Goal: Task Accomplishment & Management: Use online tool/utility

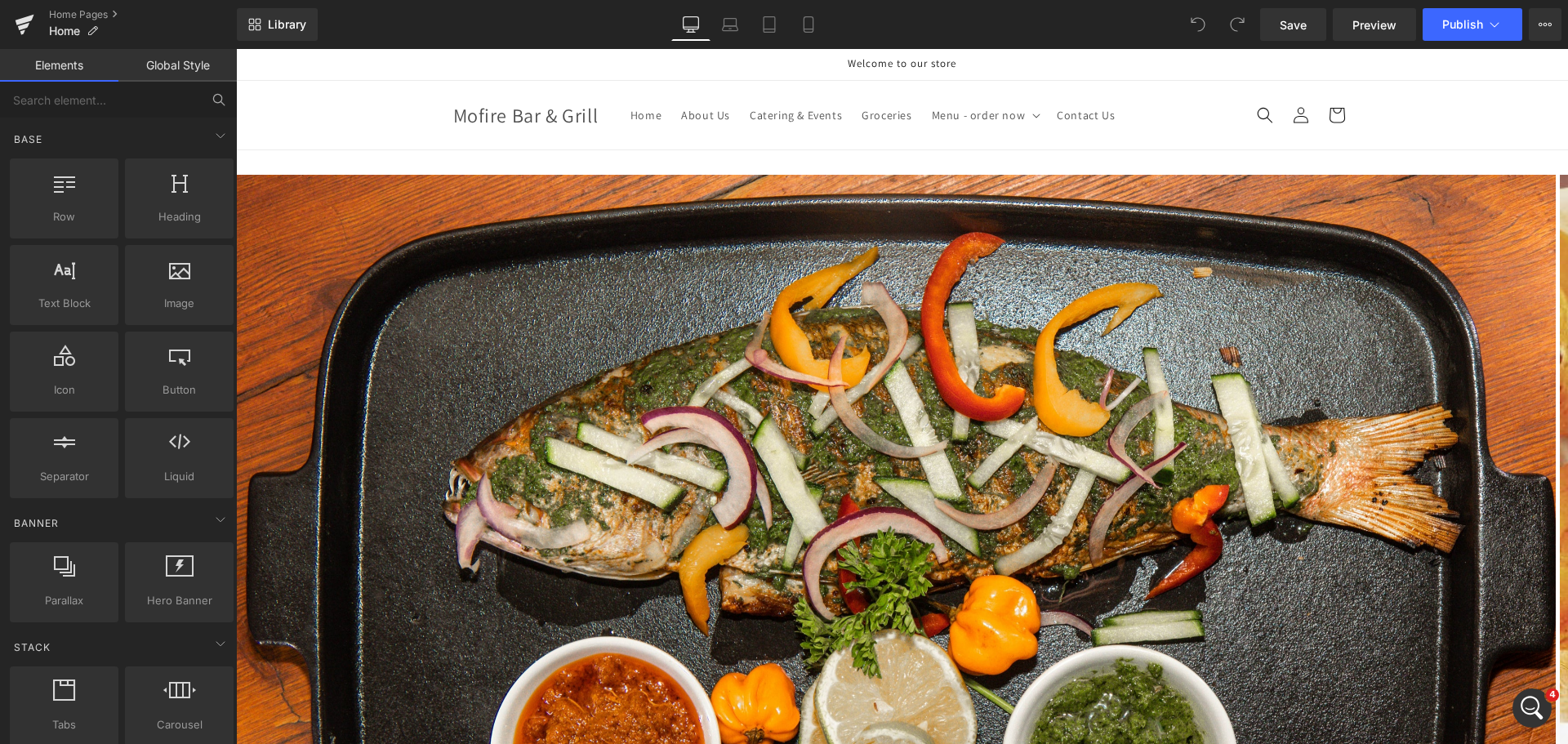
scroll to position [178, 0]
click at [59, 68] on link "Elements" at bounding box center [59, 65] width 119 height 33
click at [1529, 695] on icon "Open Intercom Messenger" at bounding box center [1532, 708] width 27 height 27
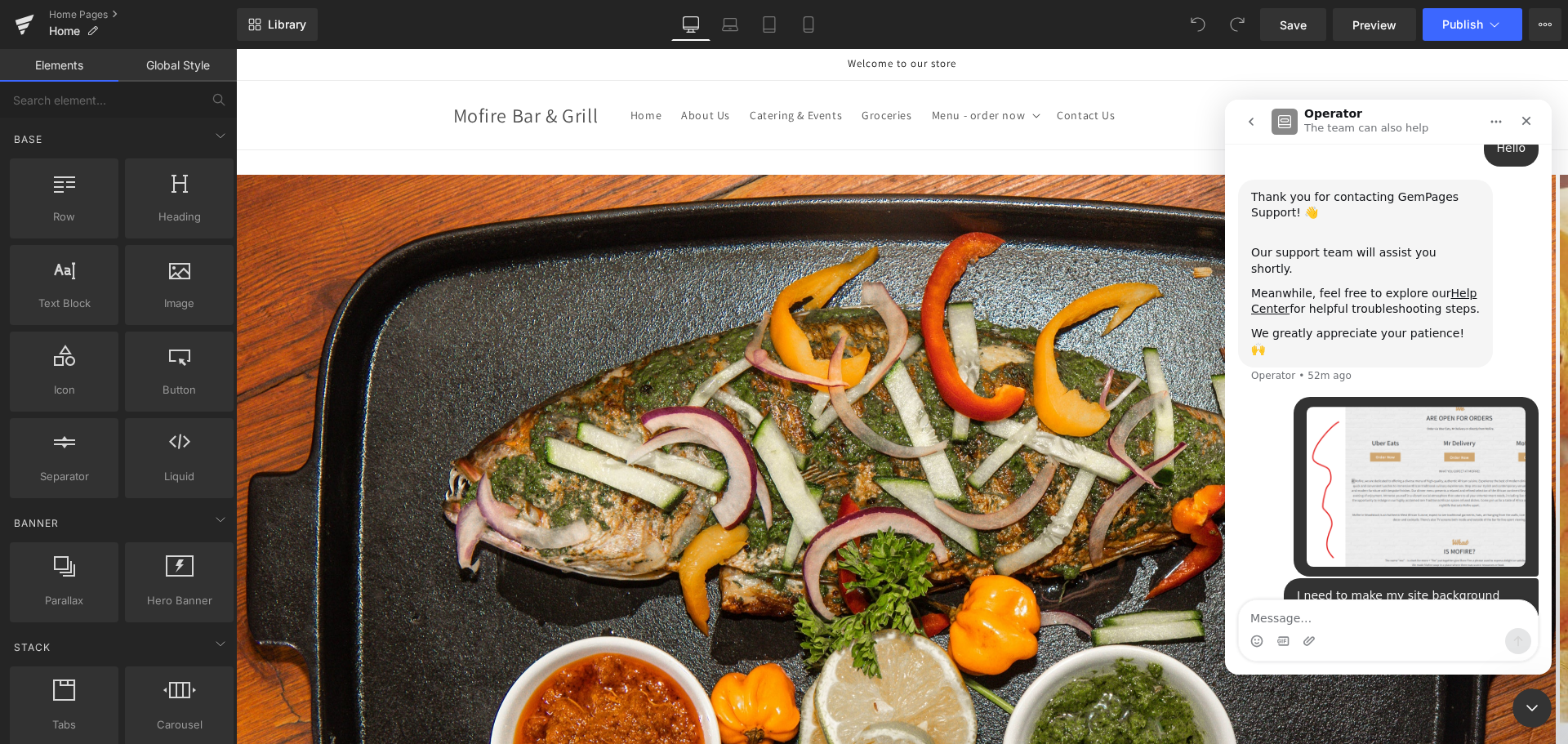
click at [927, 144] on div at bounding box center [784, 347] width 1568 height 694
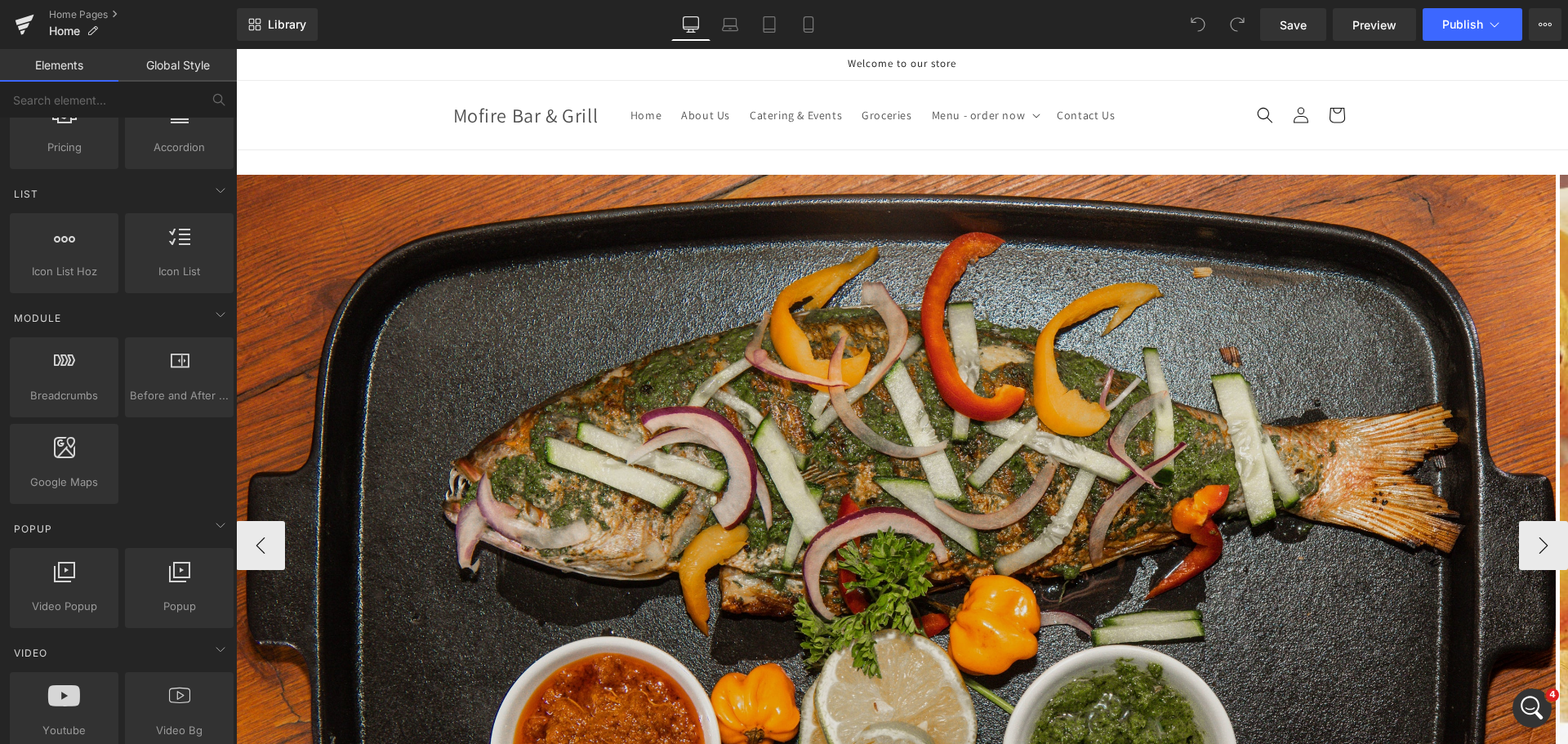
scroll to position [667, 0]
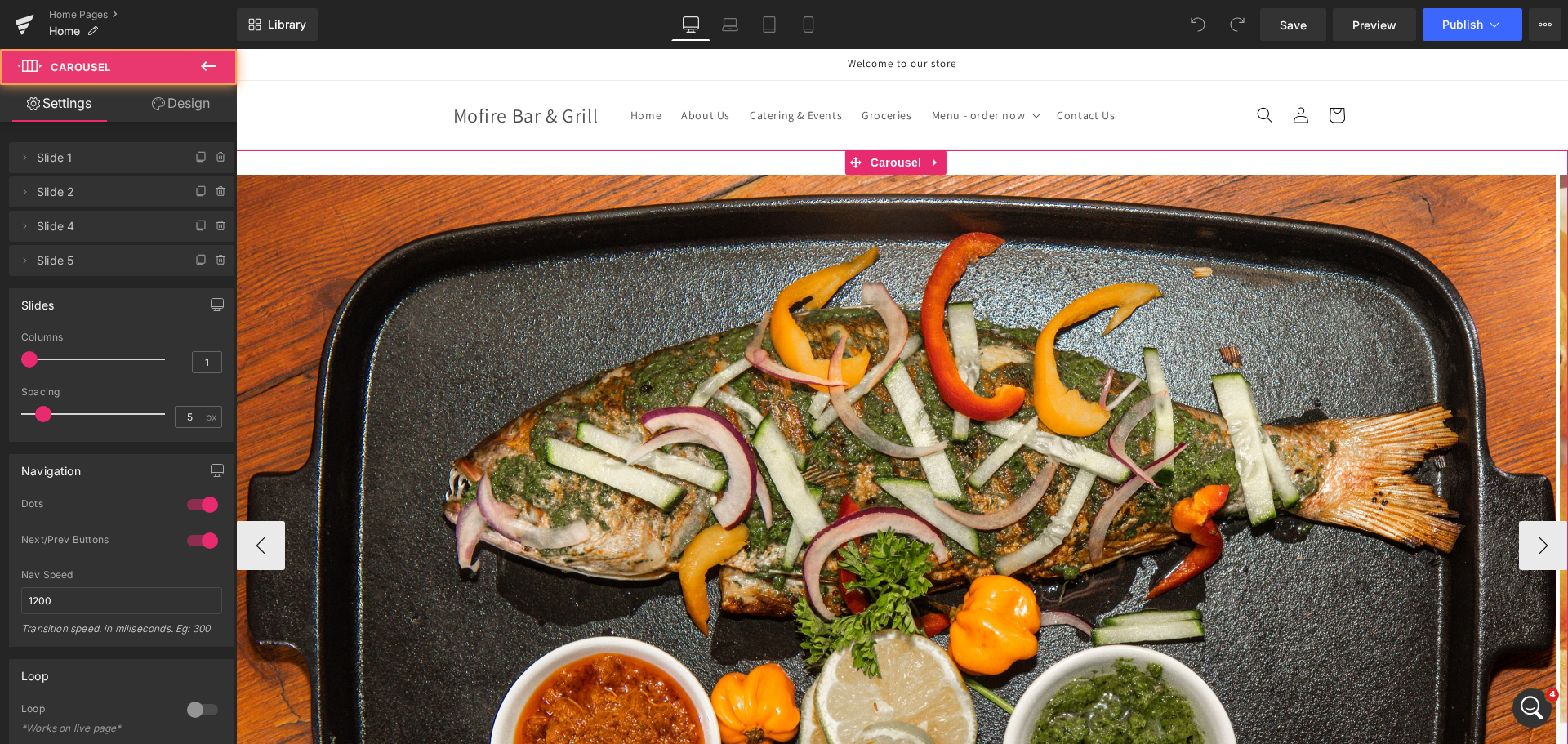
click at [279, 166] on div "Image Image Image Image ‹ › [GEOGRAPHIC_DATA]" at bounding box center [901, 533] width 1331 height 766
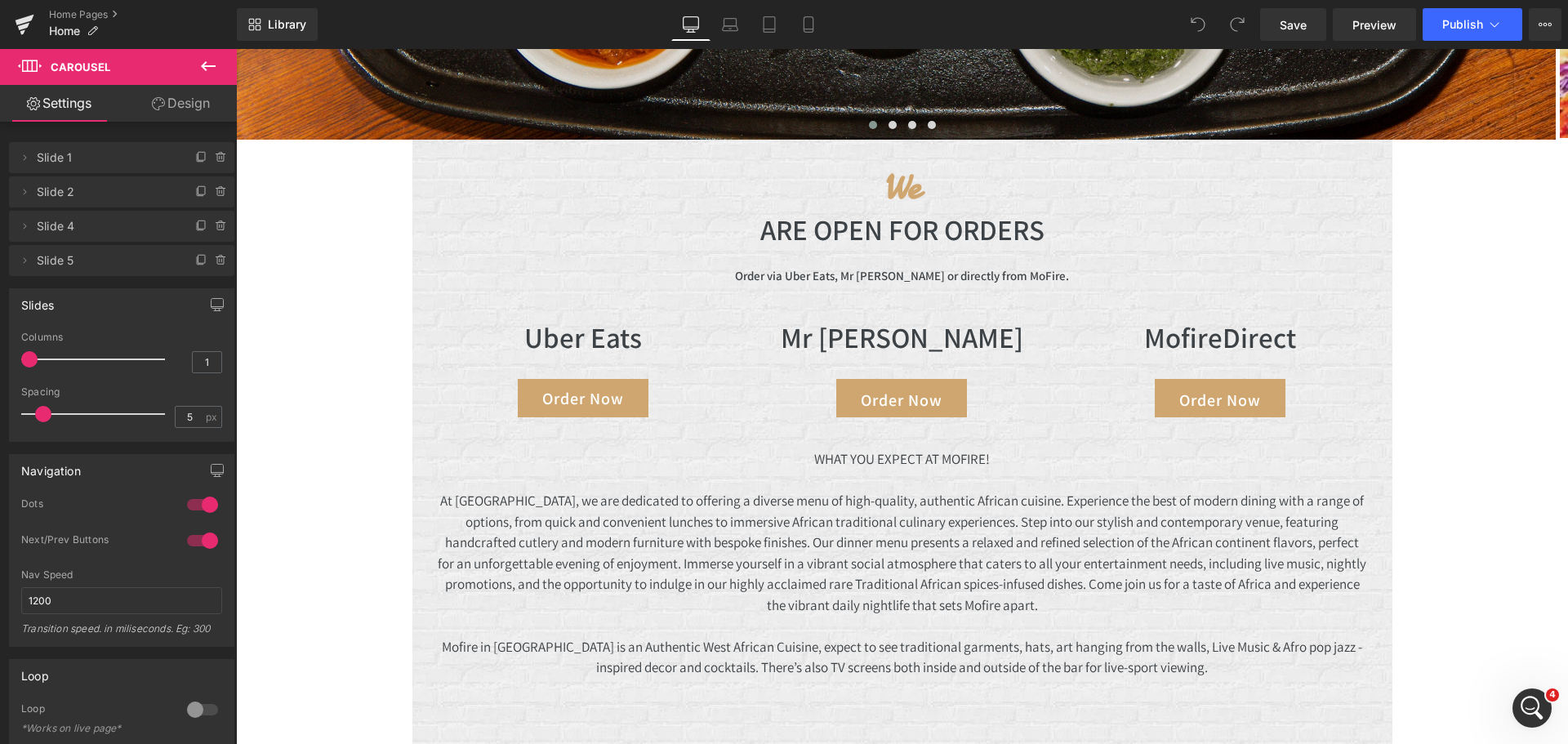
scroll to position [779, 0]
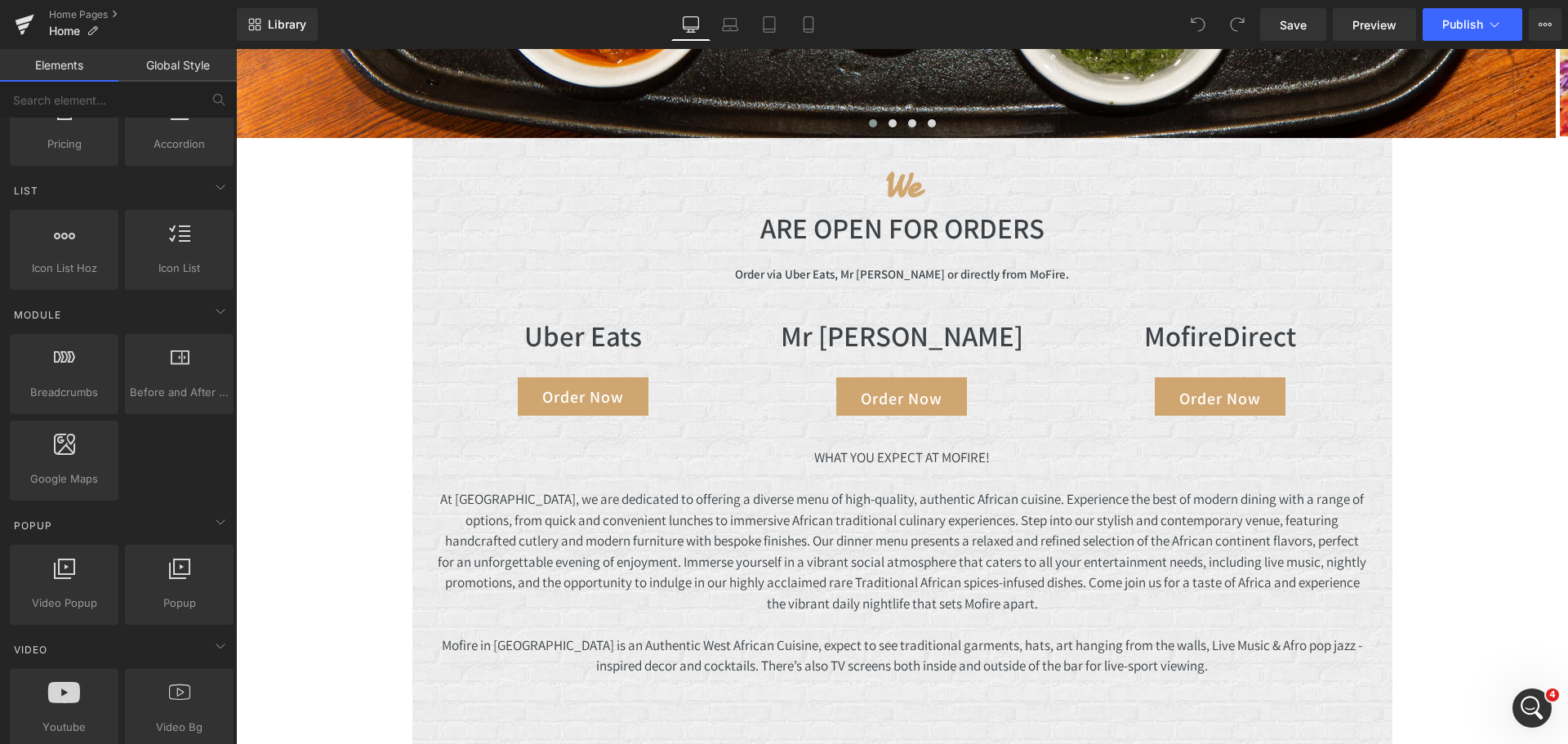
click at [313, 366] on div "Image Image Image Image ‹ › Carousel We Heading ARE OPEN FOR ORDERS Heading Ord…" at bounding box center [901, 418] width 1331 height 2094
click at [334, 364] on div "Image Image Image Image ‹ › Carousel We Heading ARE OPEN FOR ORDERS Heading Ord…" at bounding box center [901, 418] width 1331 height 2094
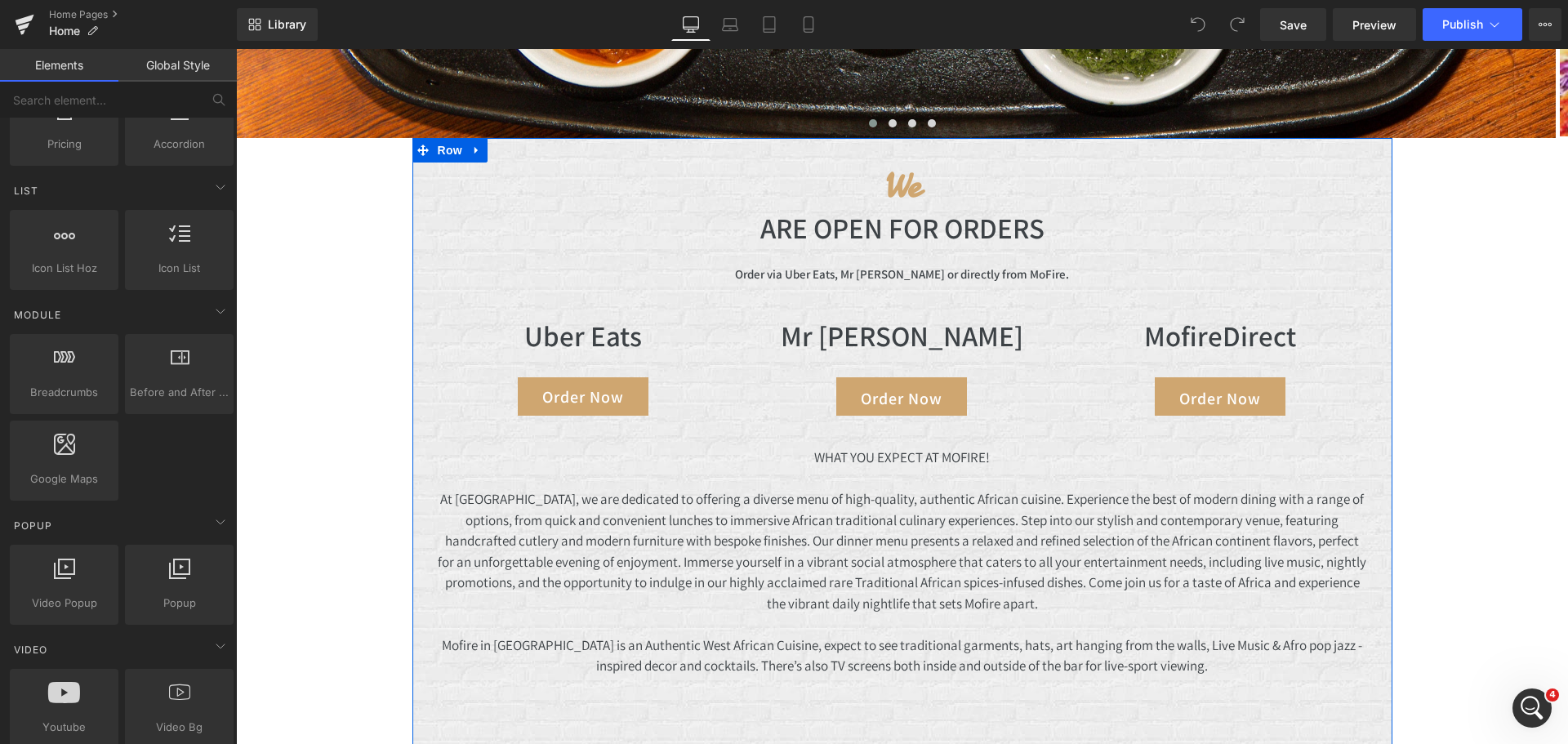
click at [412, 452] on div "We Heading ARE OPEN FOR ORDERS Heading Order via Uber Eats, Mr [PERSON_NAME] or…" at bounding box center [902, 670] width 980 height 1063
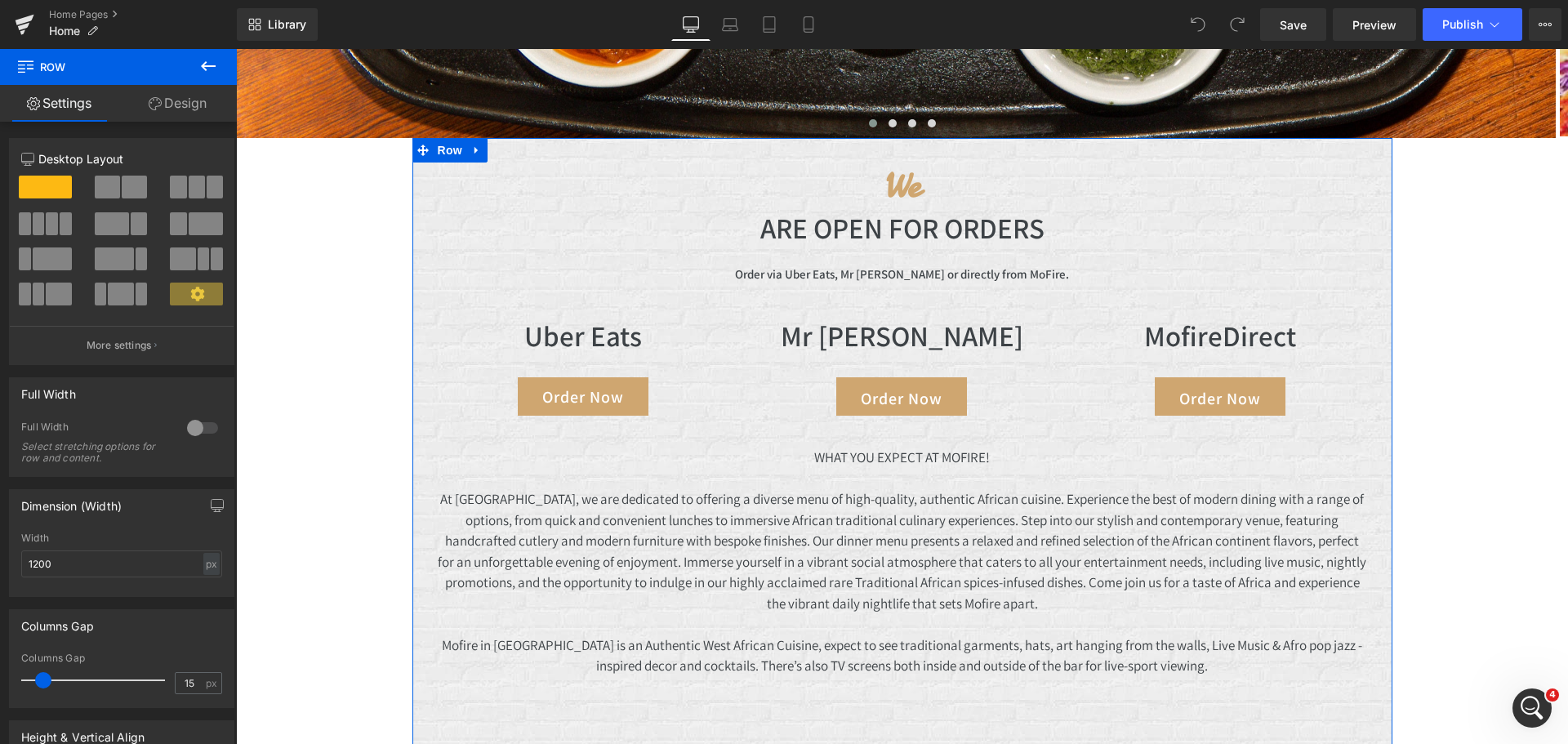
click at [175, 101] on link "Design" at bounding box center [178, 103] width 119 height 37
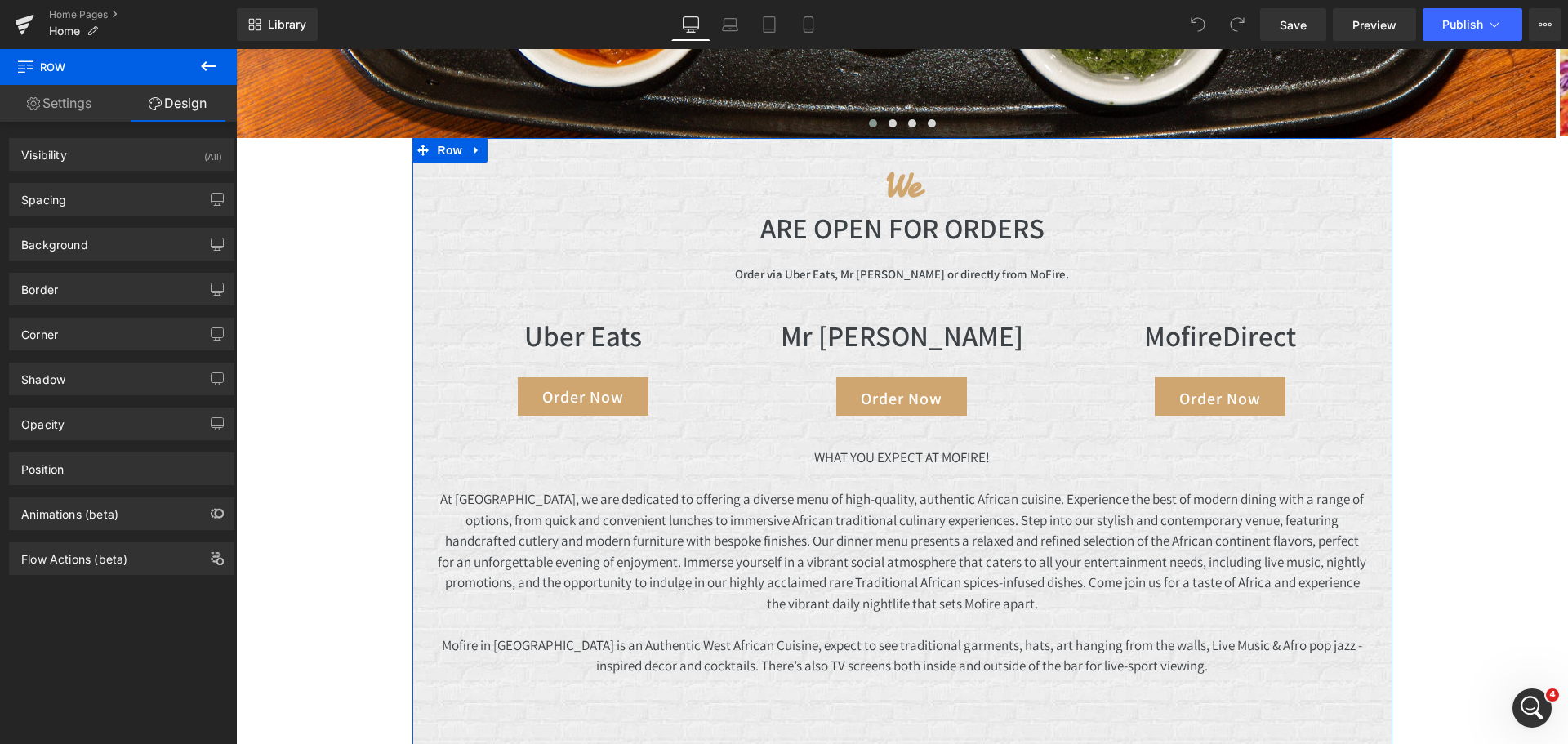
type input "transparent"
type input "0"
click at [82, 250] on div "Background" at bounding box center [55, 240] width 67 height 22
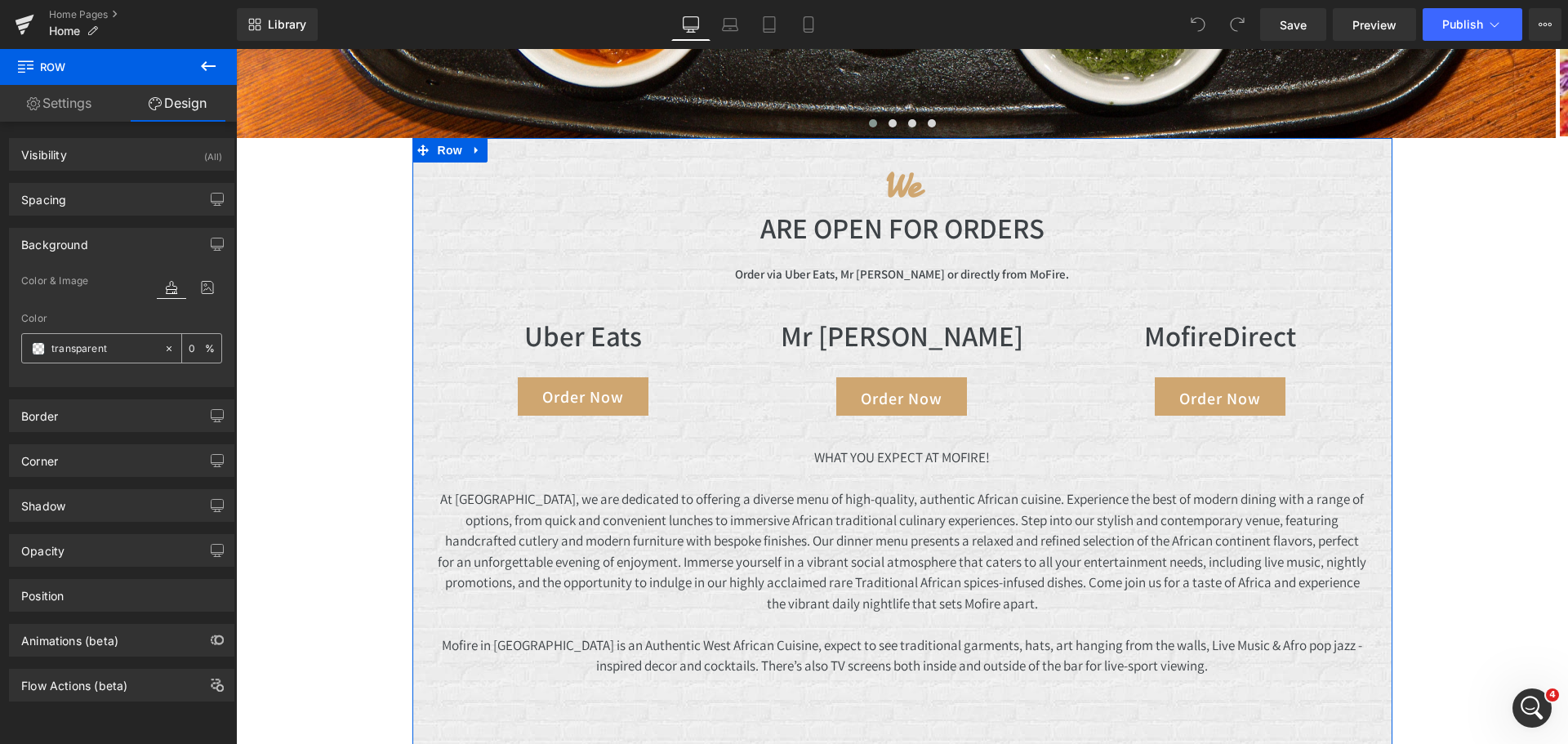
click at [85, 341] on input "transparent" at bounding box center [103, 349] width 104 height 18
click at [120, 350] on input "transparent" at bounding box center [103, 349] width 104 height 18
type input "t"
click at [36, 345] on span at bounding box center [38, 348] width 13 height 13
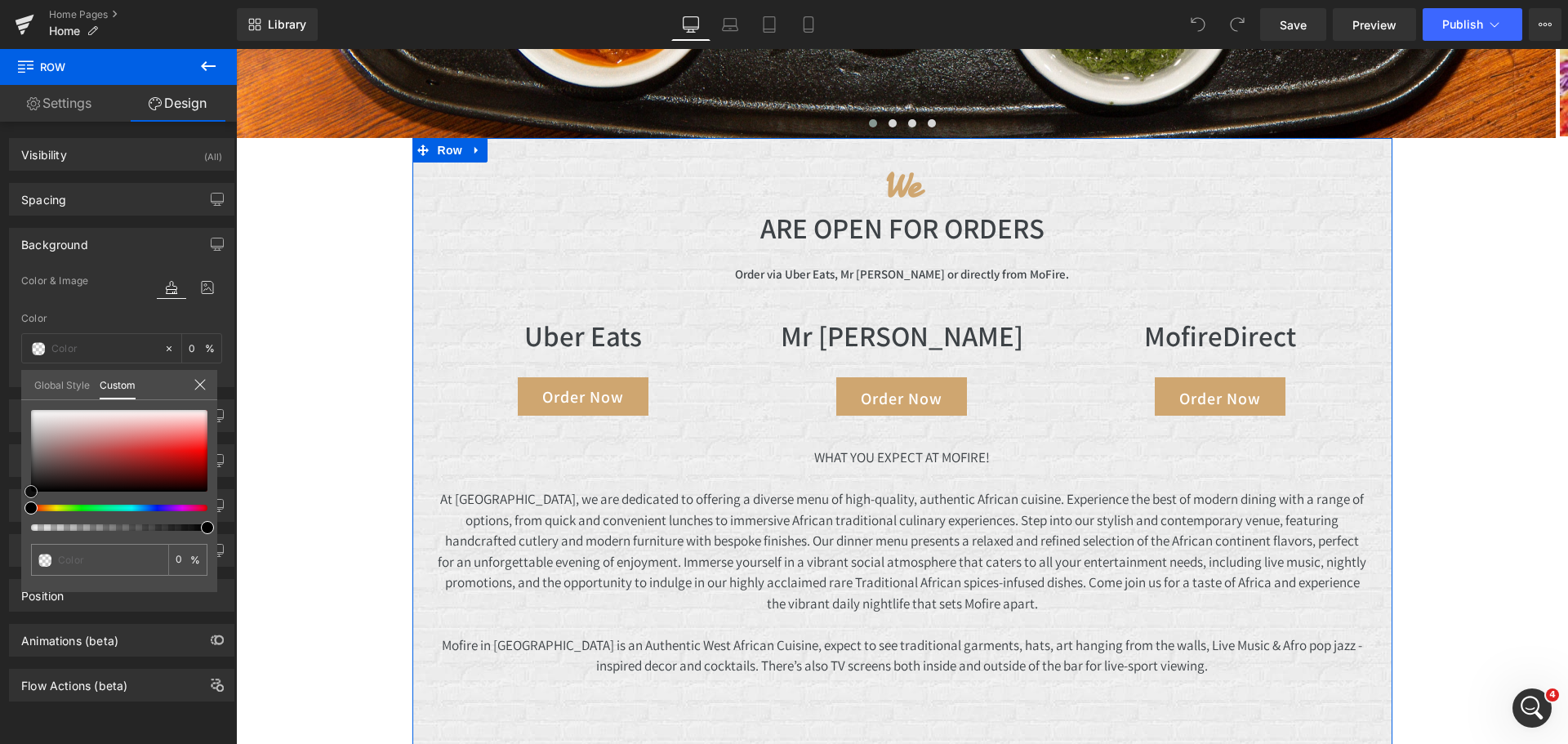
type input "#000000"
type input "100"
type input "#000000"
type input "100"
click at [32, 489] on span at bounding box center [30, 491] width 13 height 13
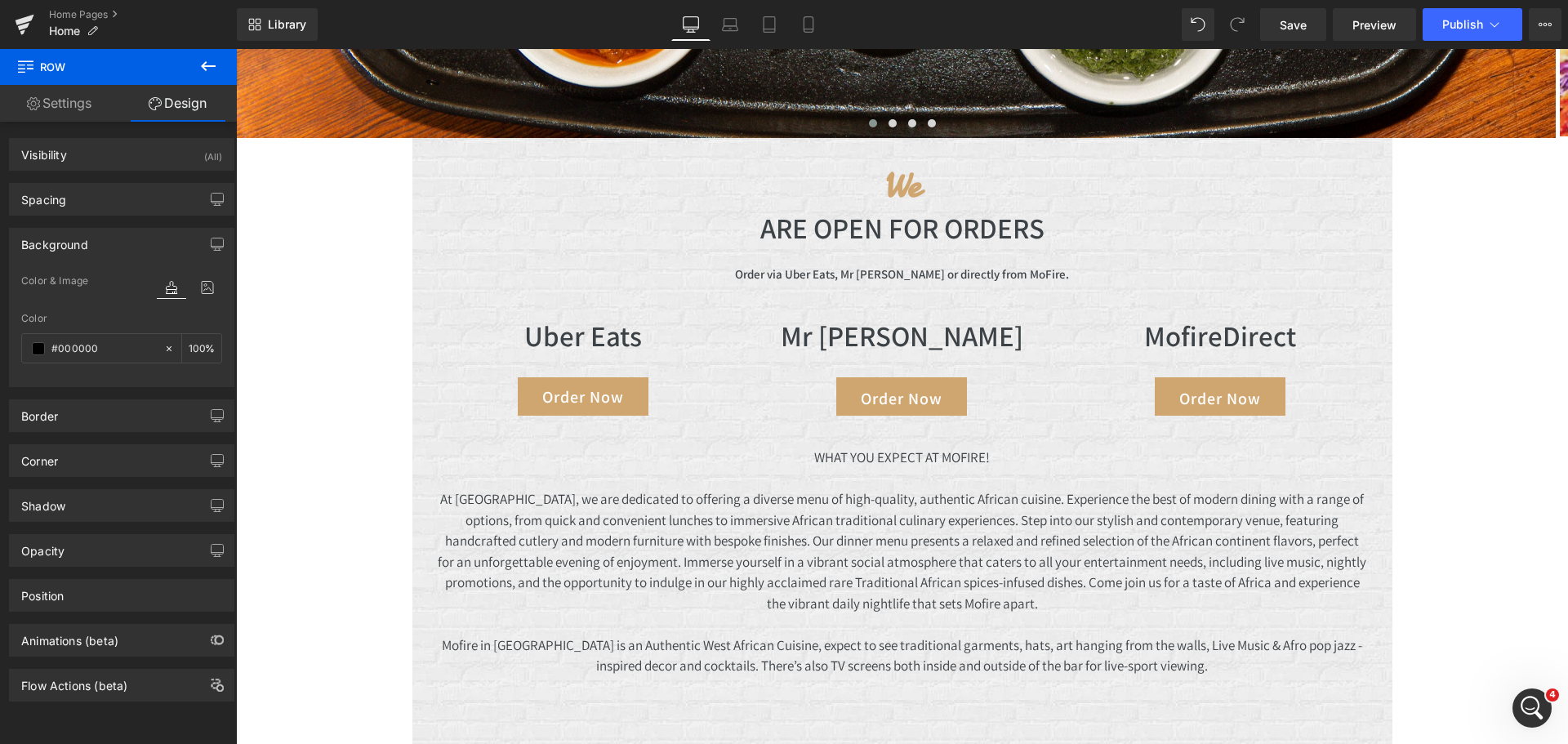
click at [358, 387] on body "Skip to content Welcome to our store Home About Us Catering & Events Groceries …" at bounding box center [901, 500] width 1331 height 2459
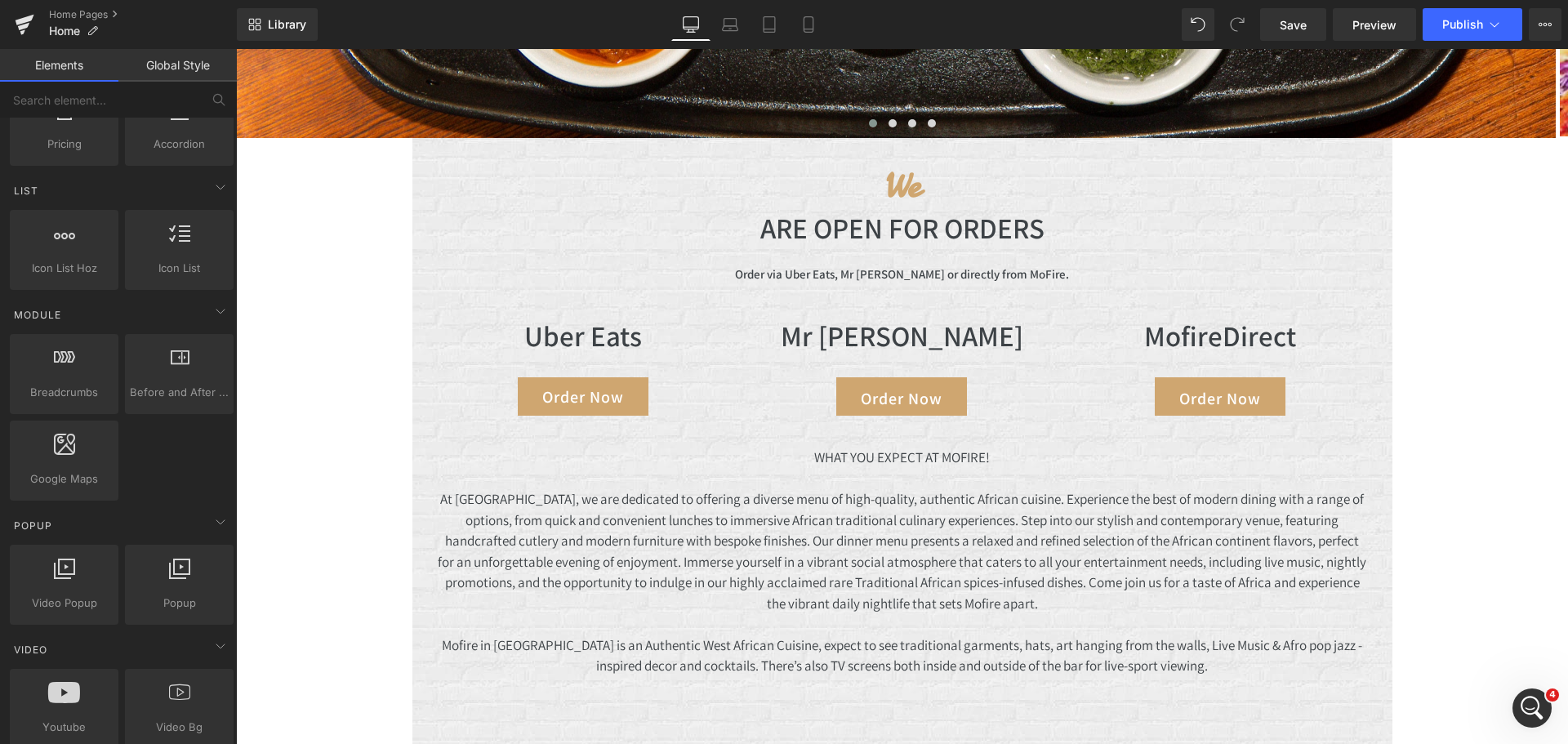
click at [356, 409] on div "Image Image Image Image ‹ › Carousel We Heading ARE OPEN FOR ORDERS Heading Ord…" at bounding box center [901, 418] width 1331 height 2094
click at [1290, 8] on link "Save" at bounding box center [1293, 24] width 66 height 33
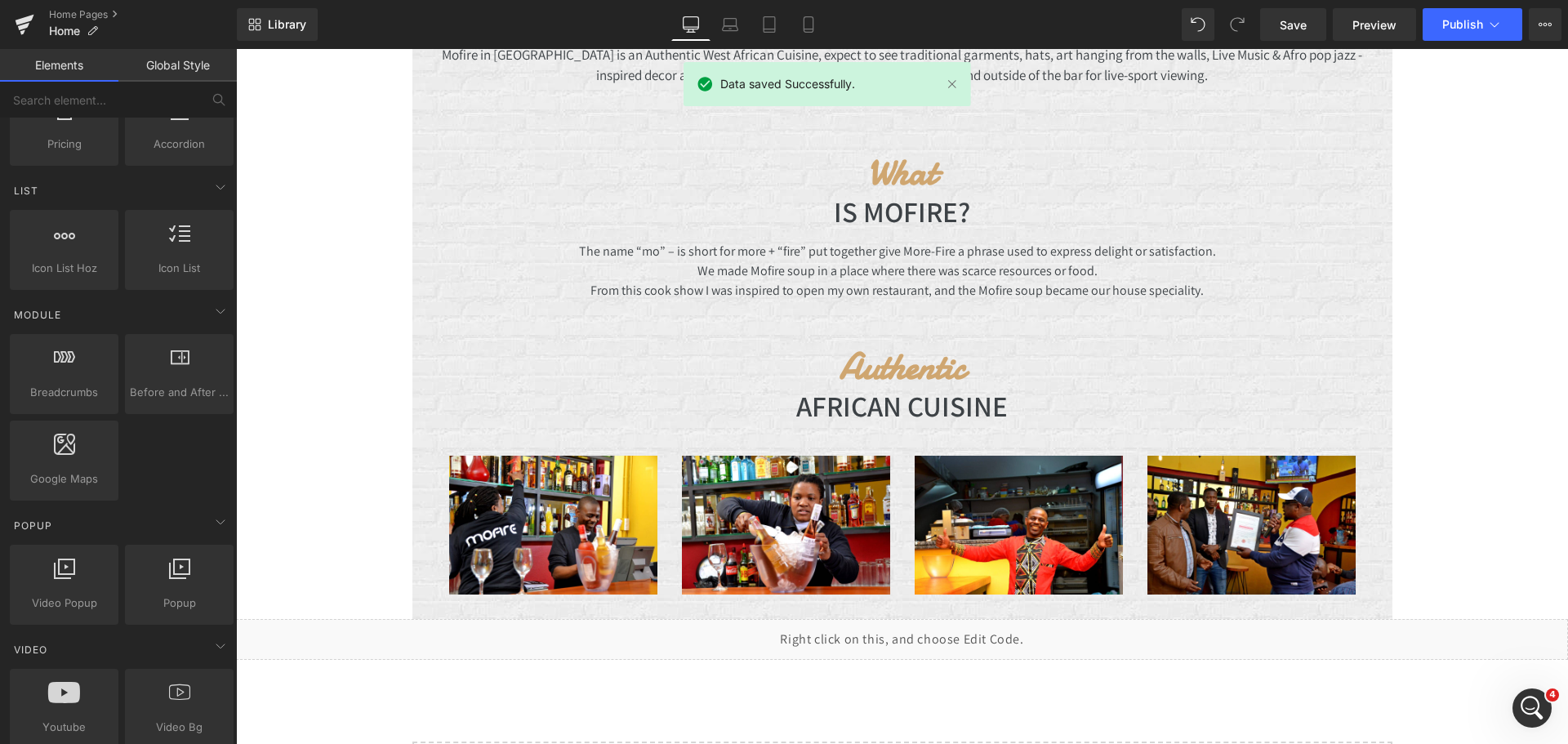
scroll to position [1395, 0]
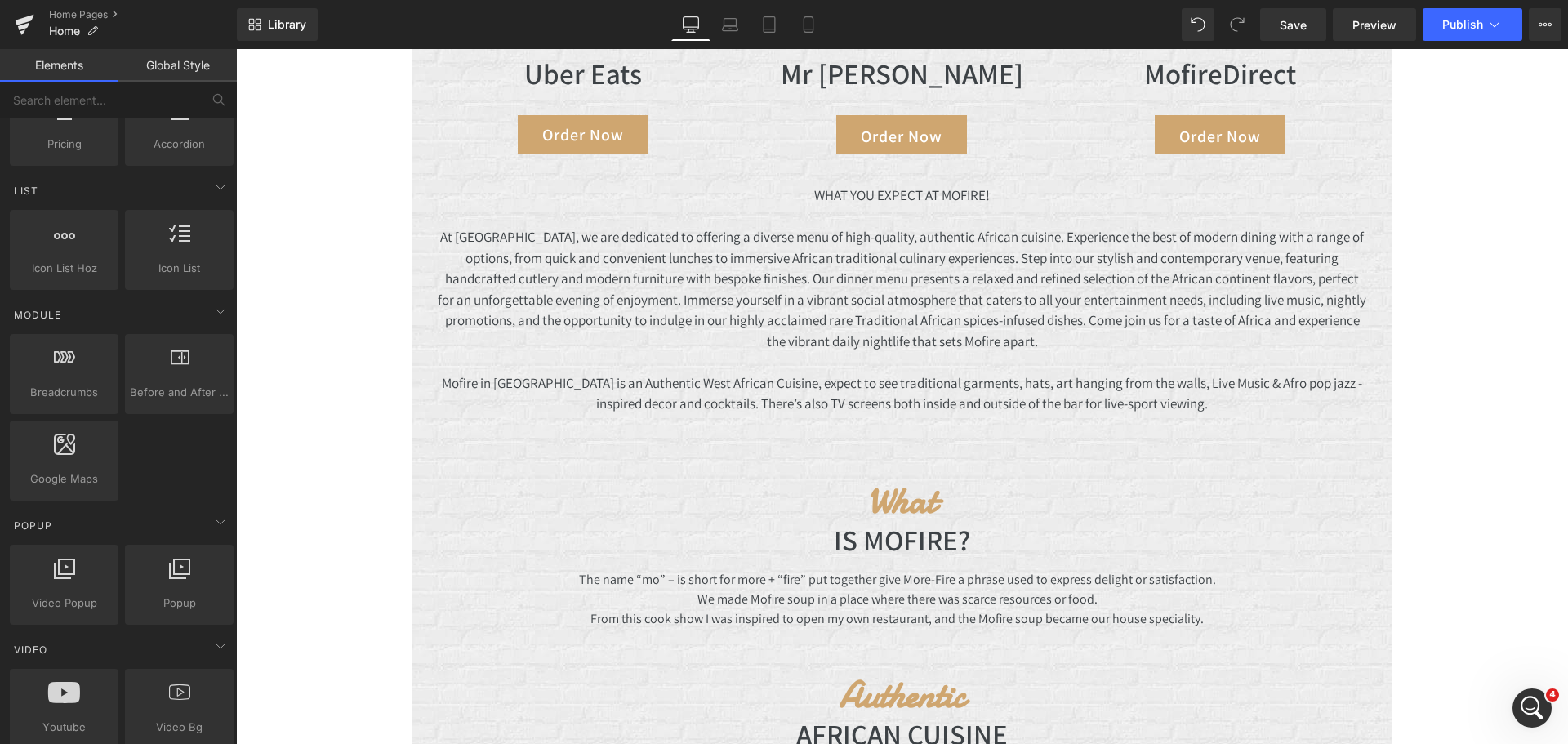
scroll to position [1040, 0]
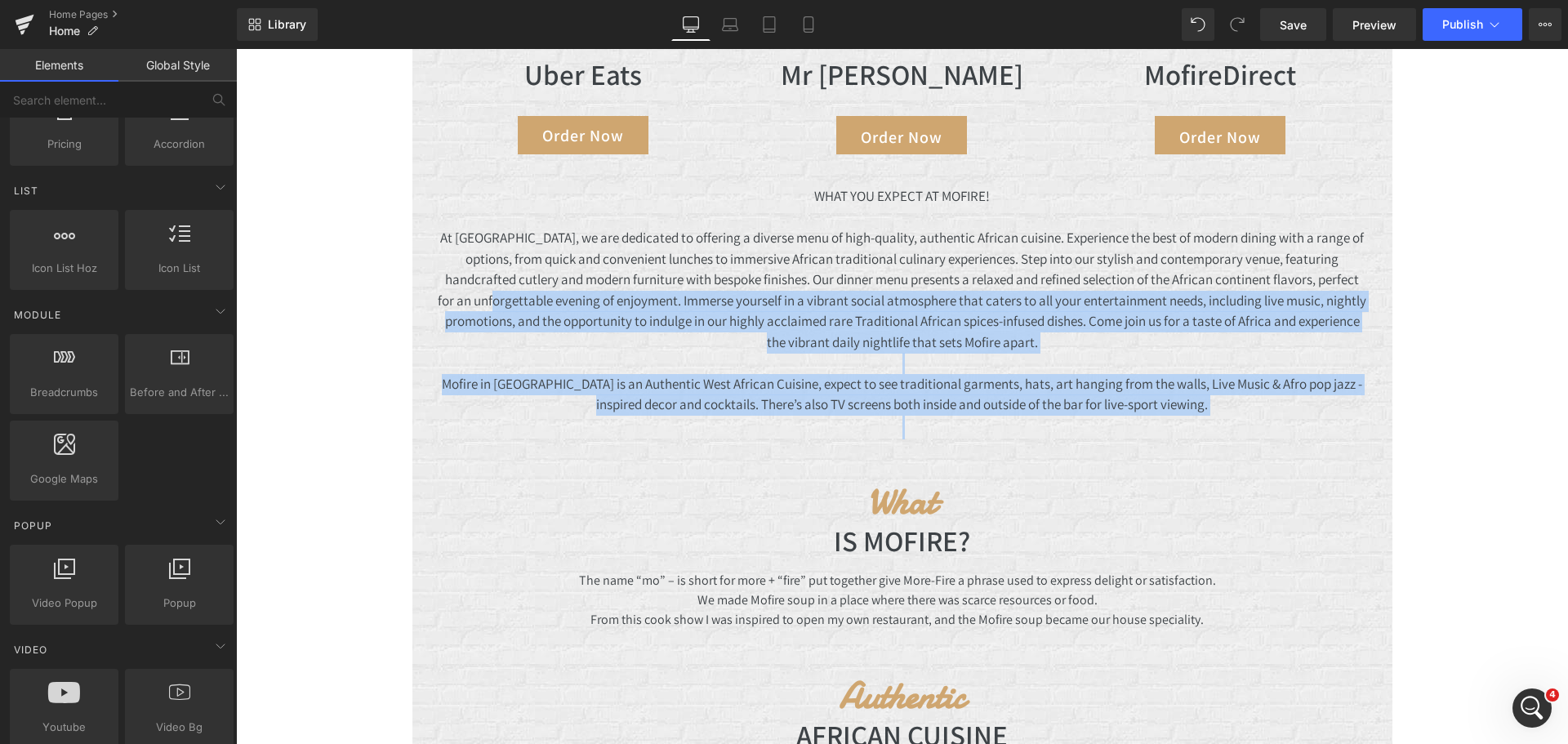
drag, startPoint x: 331, startPoint y: 428, endPoint x: 66, endPoint y: 278, distance: 304.5
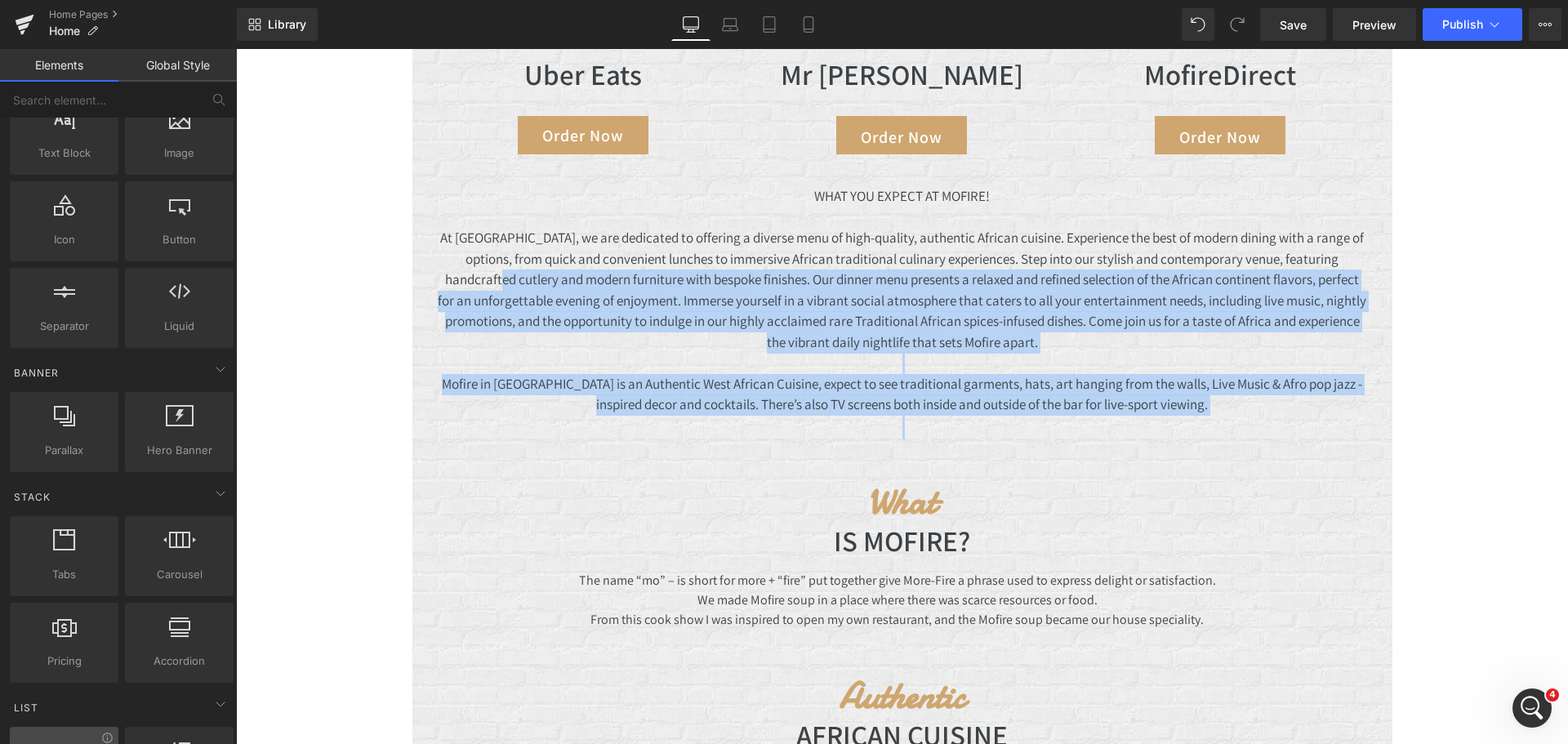
scroll to position [0, 0]
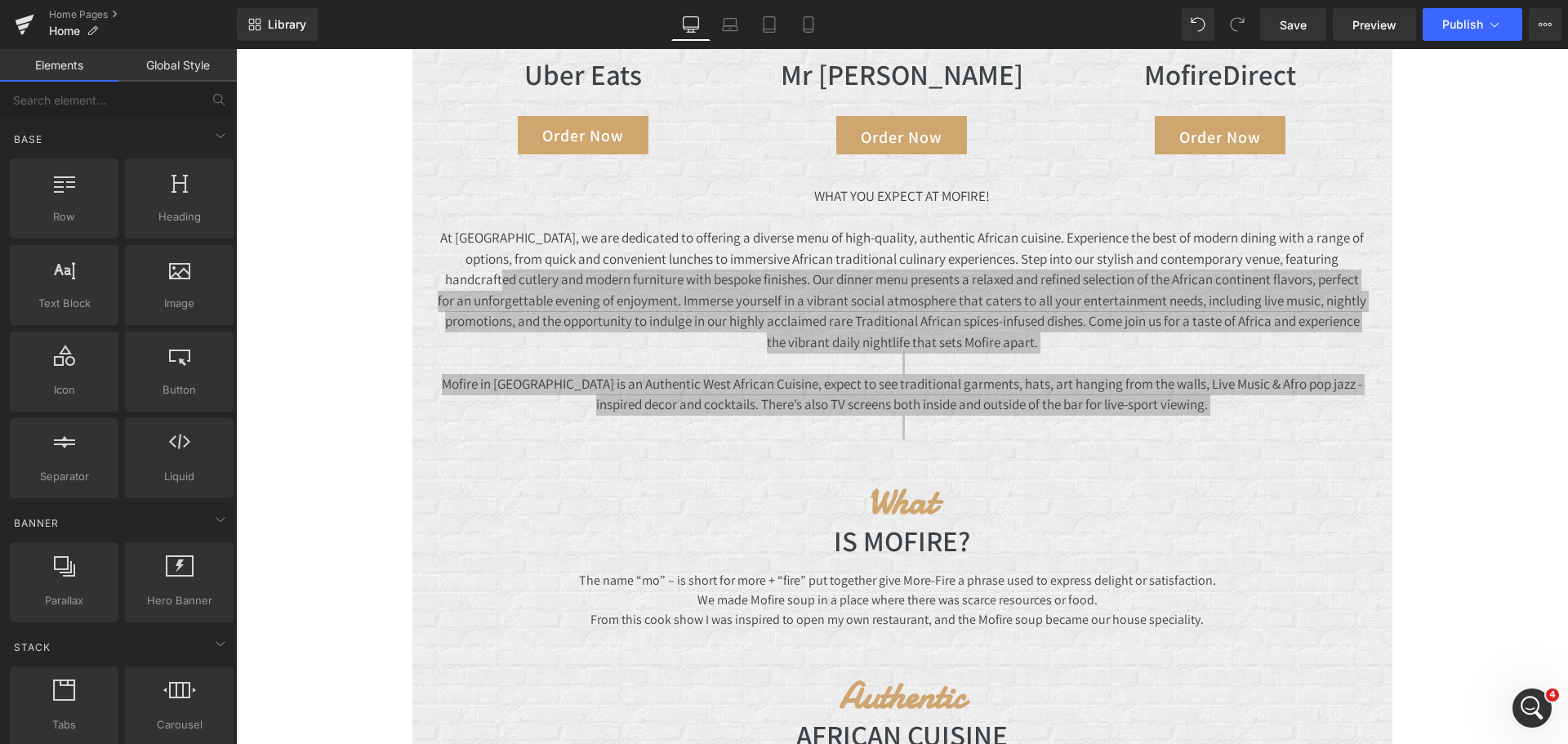
click at [188, 66] on link "Global Style" at bounding box center [178, 65] width 119 height 33
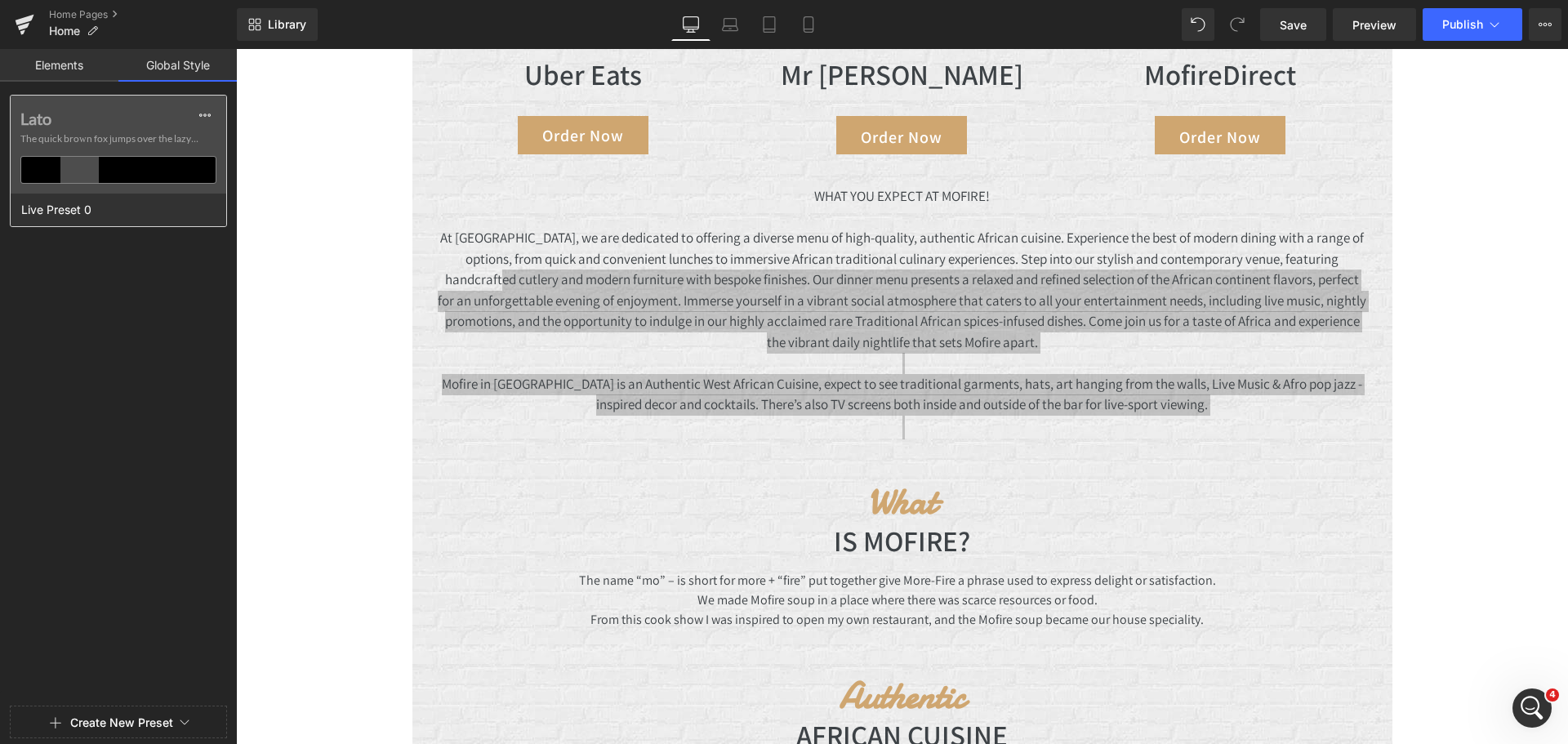
click at [130, 175] on div at bounding box center [118, 169] width 39 height 26
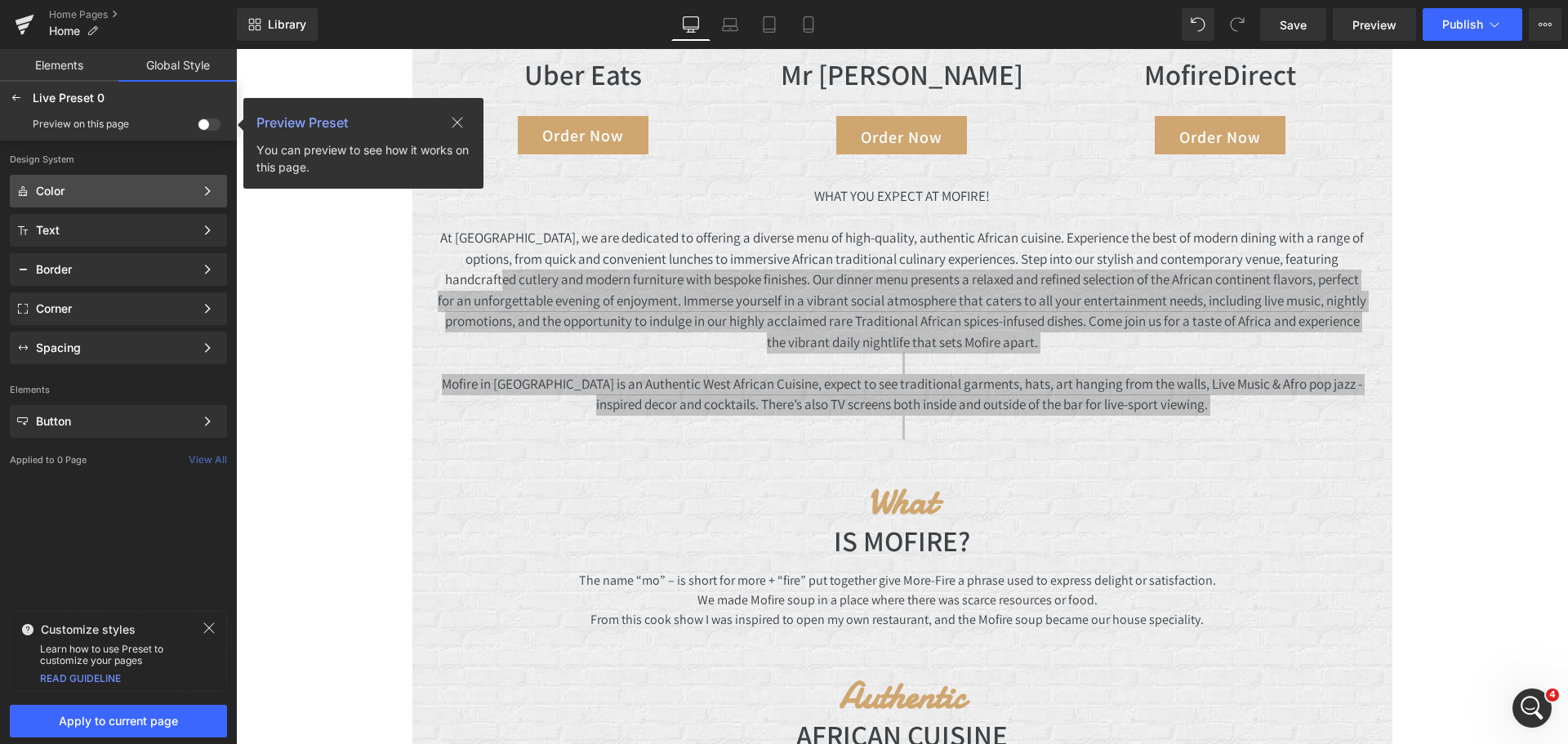
click at [60, 214] on div "Color" at bounding box center [118, 231] width 217 height 33
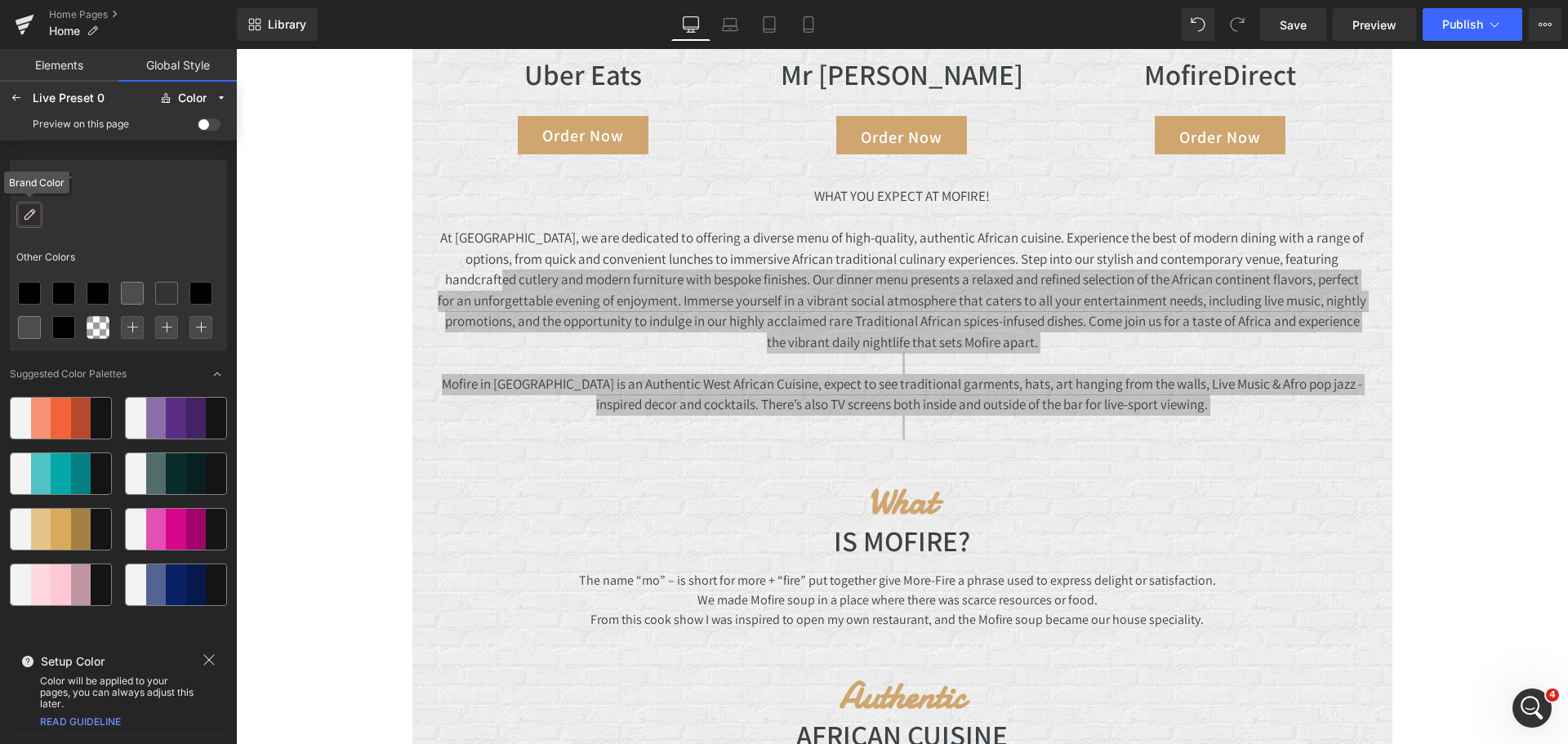
click at [28, 213] on icon at bounding box center [28, 214] width 13 height 13
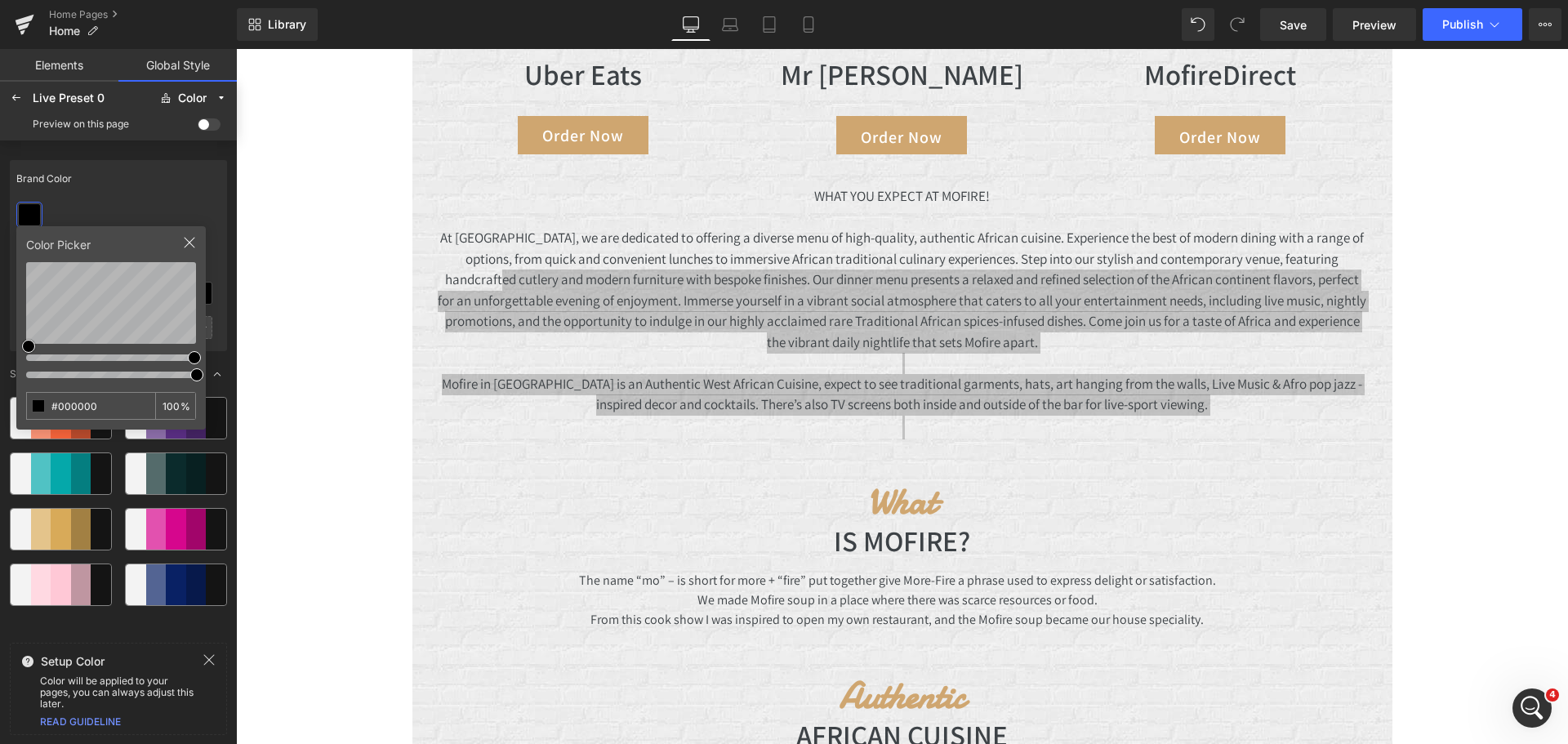
click at [35, 407] on div at bounding box center [38, 405] width 13 height 13
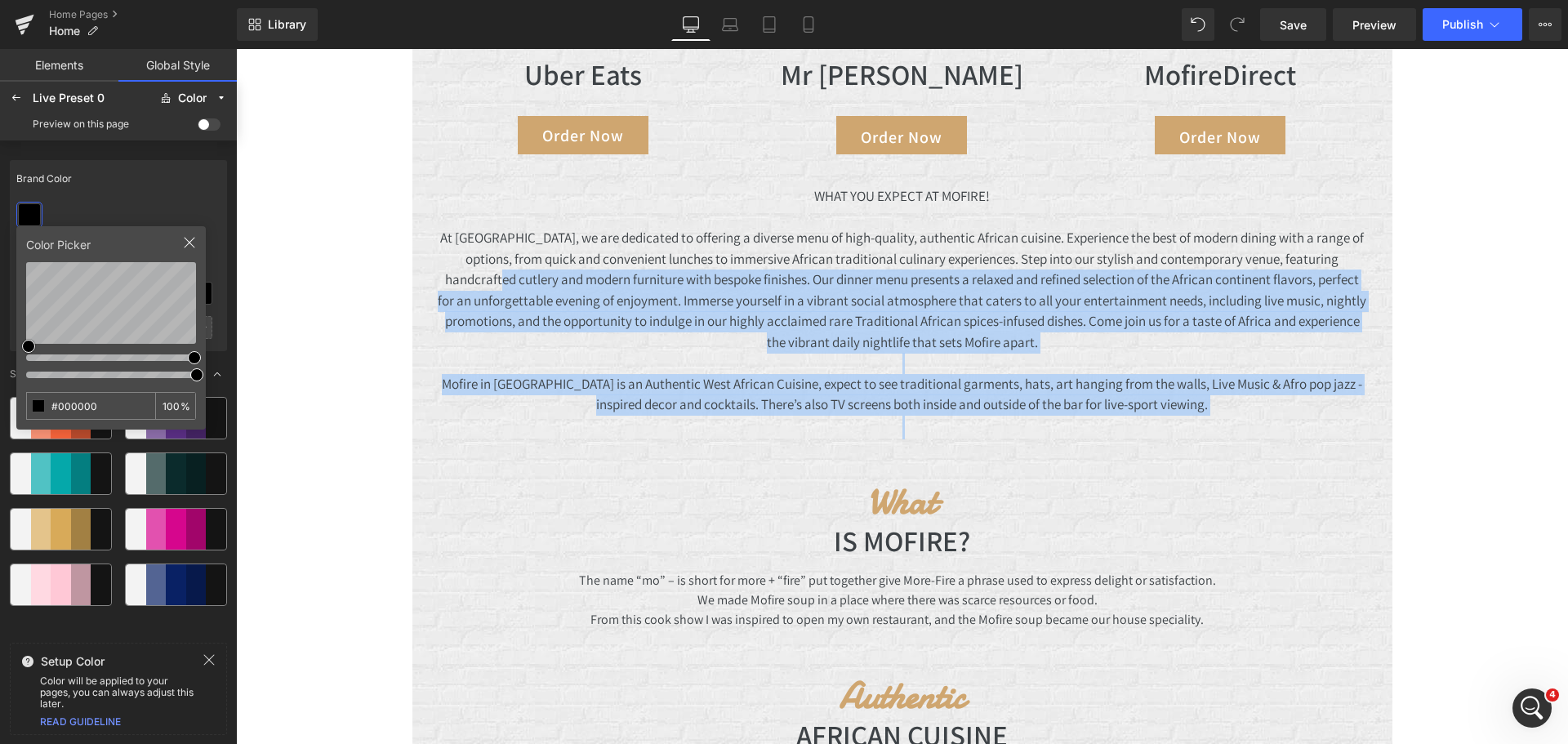
click at [349, 427] on div "Image Image Image Image ‹ › Carousel We Heading ARE OPEN FOR ORDERS Heading Ord…" at bounding box center [901, 157] width 1331 height 2094
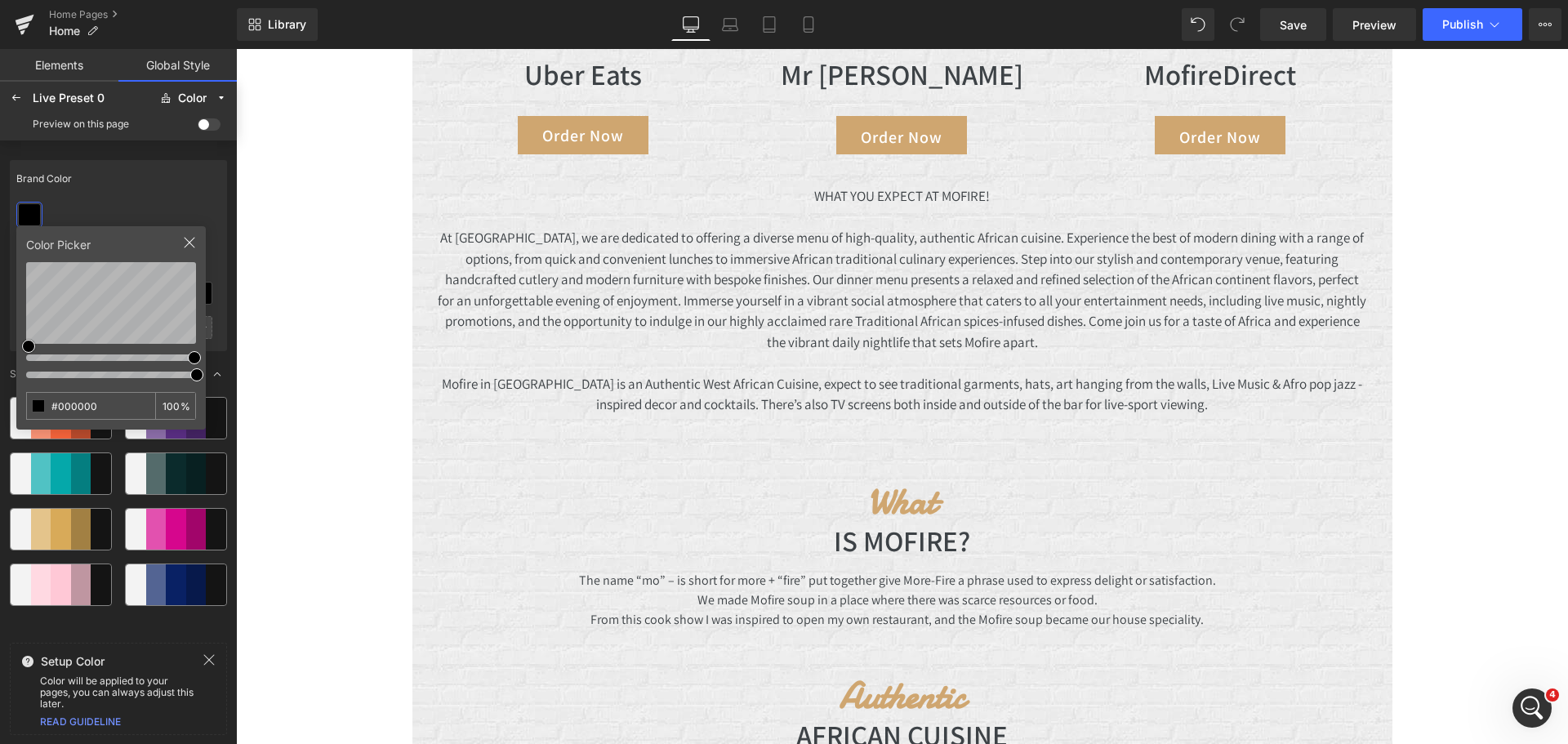
click at [340, 403] on div "Image Image Image Image ‹ › Carousel We Heading ARE OPEN FOR ORDERS Heading Ord…" at bounding box center [901, 157] width 1331 height 2094
click at [1286, 28] on span "Save" at bounding box center [1293, 25] width 27 height 18
click at [316, 316] on div "Image Image Image Image ‹ › Carousel We Heading ARE OPEN FOR ORDERS Heading Ord…" at bounding box center [901, 157] width 1331 height 2094
click at [209, 668] on div at bounding box center [214, 661] width 23 height 16
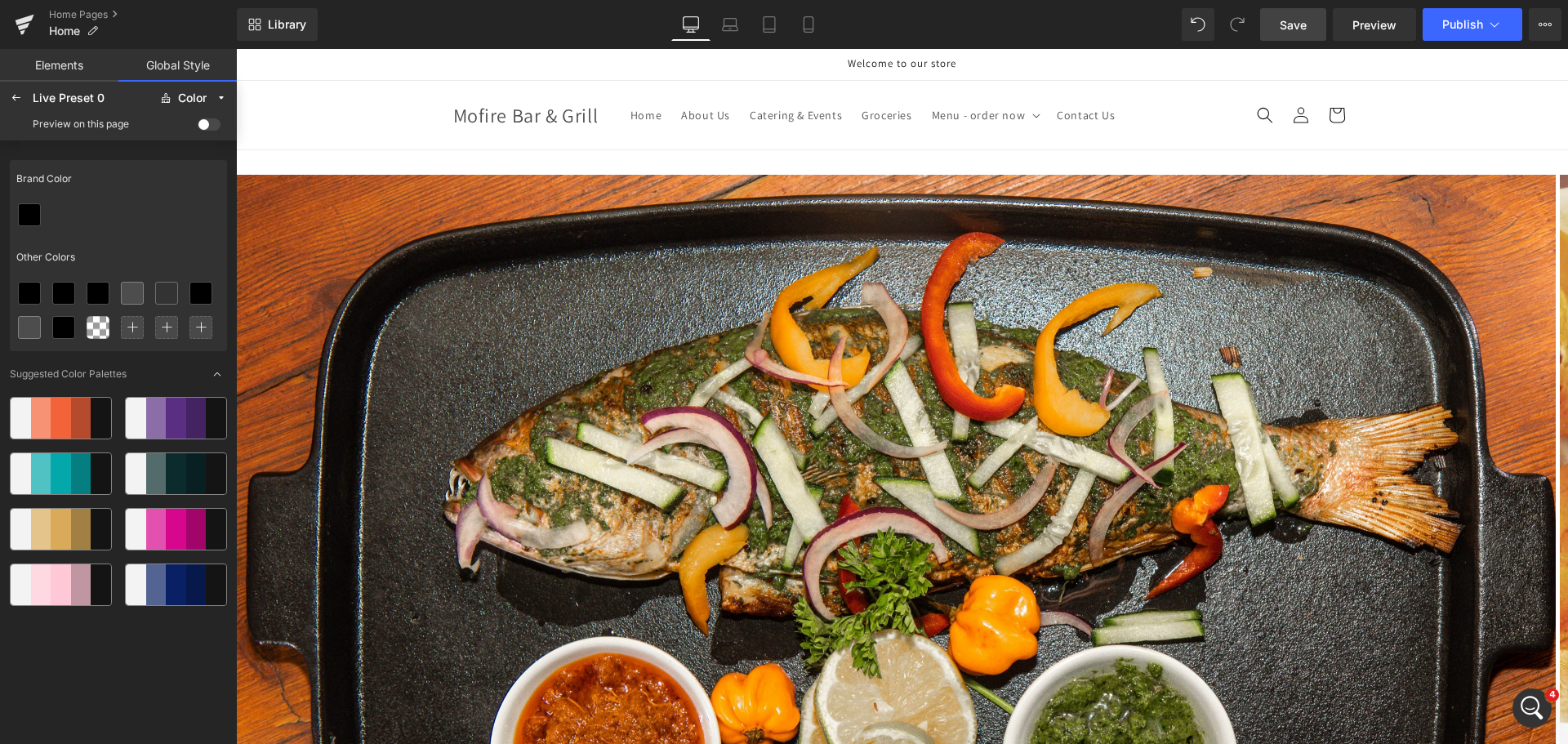
click at [276, 66] on div "Welcome to our store" at bounding box center [901, 64] width 1331 height 32
click at [1523, 715] on icon "Open Intercom Messenger" at bounding box center [1532, 708] width 27 height 27
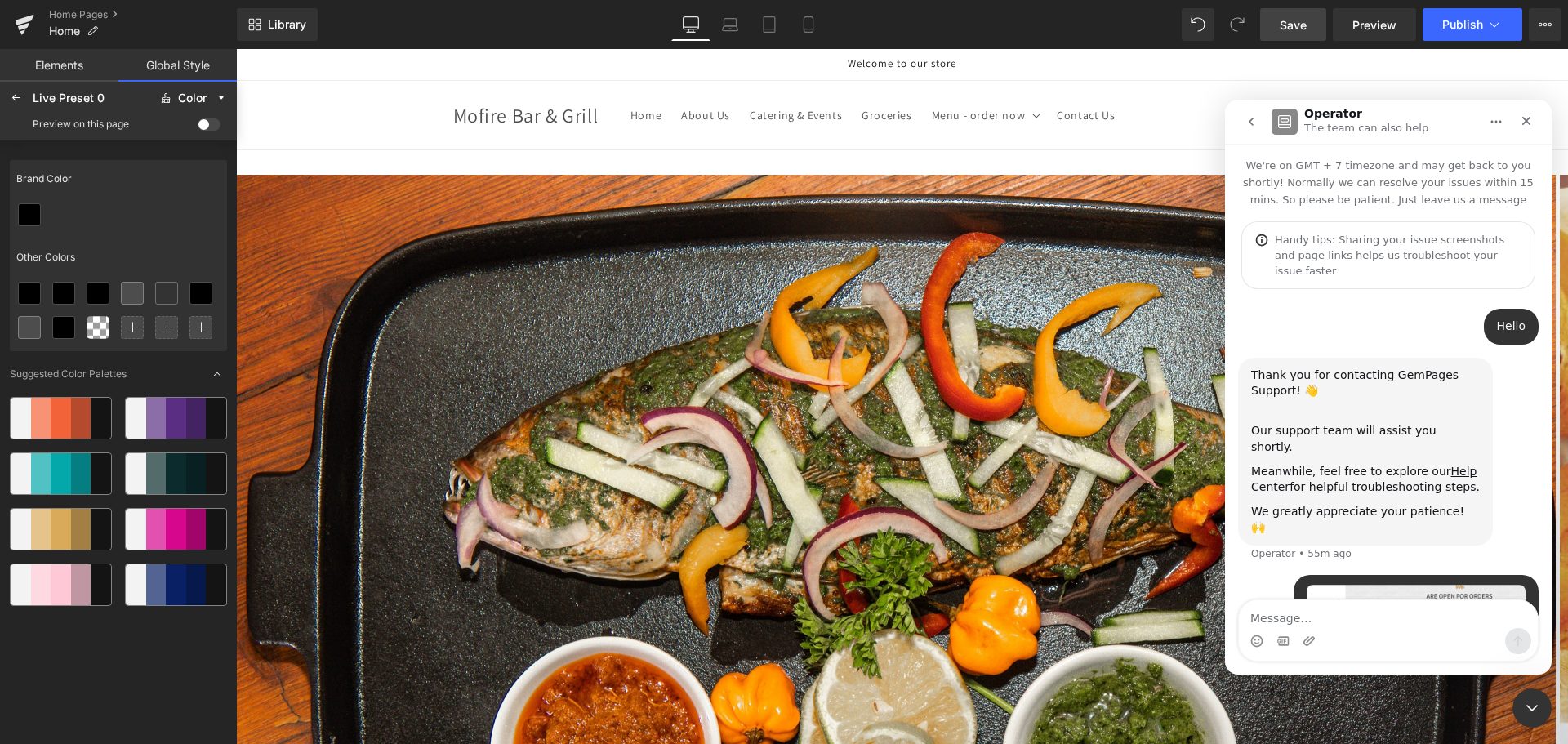
scroll to position [178, 0]
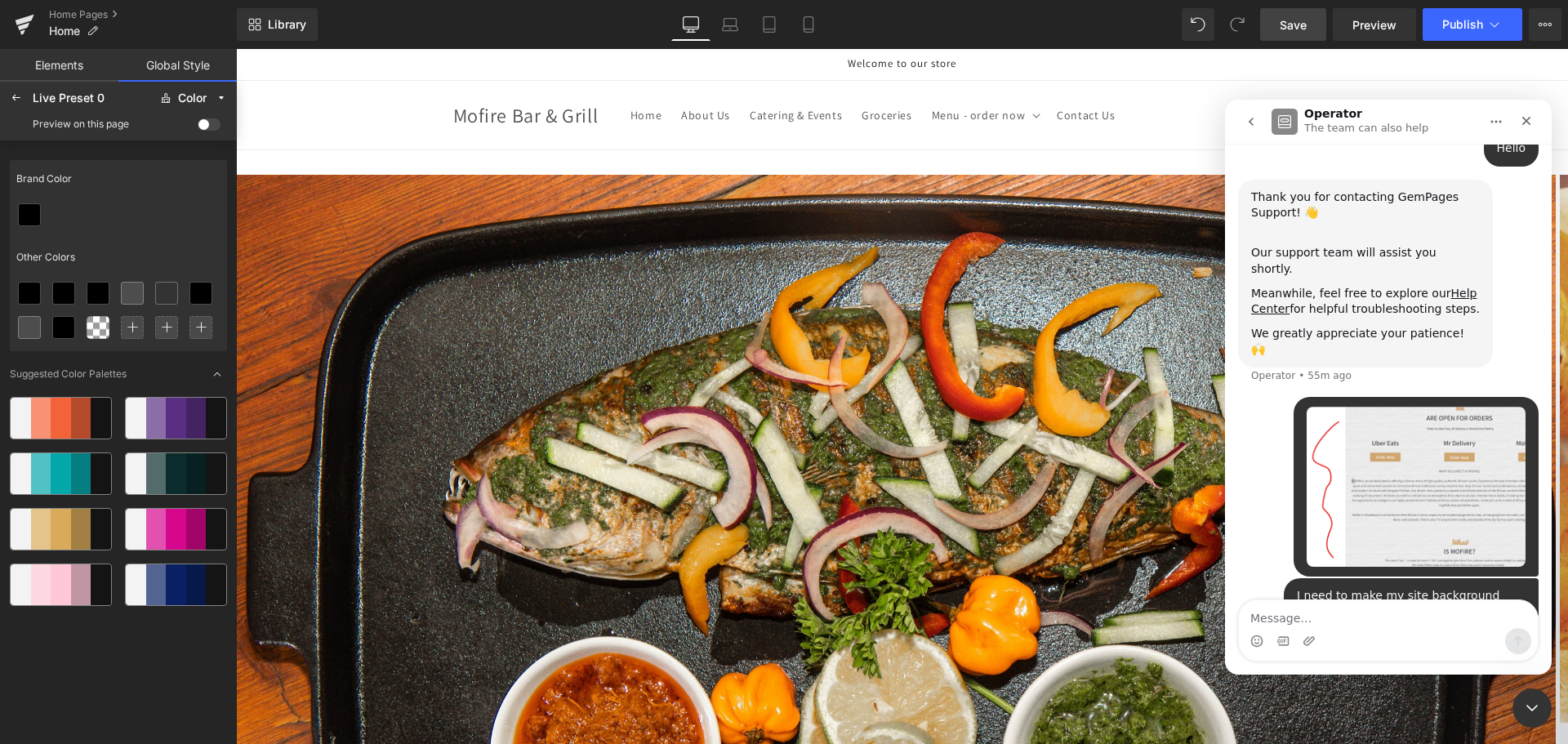
click at [339, 180] on div at bounding box center [784, 347] width 1568 height 694
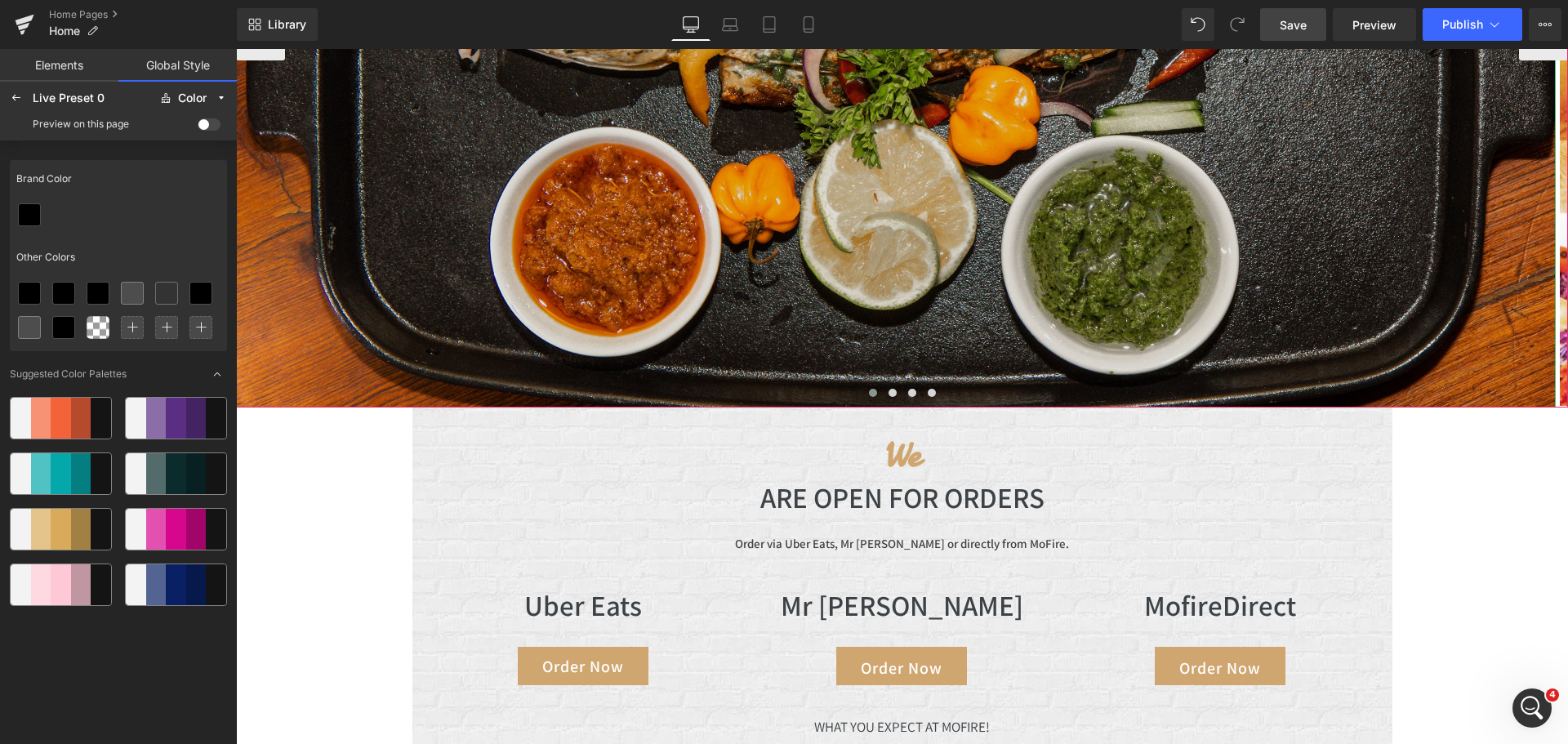
scroll to position [746, 0]
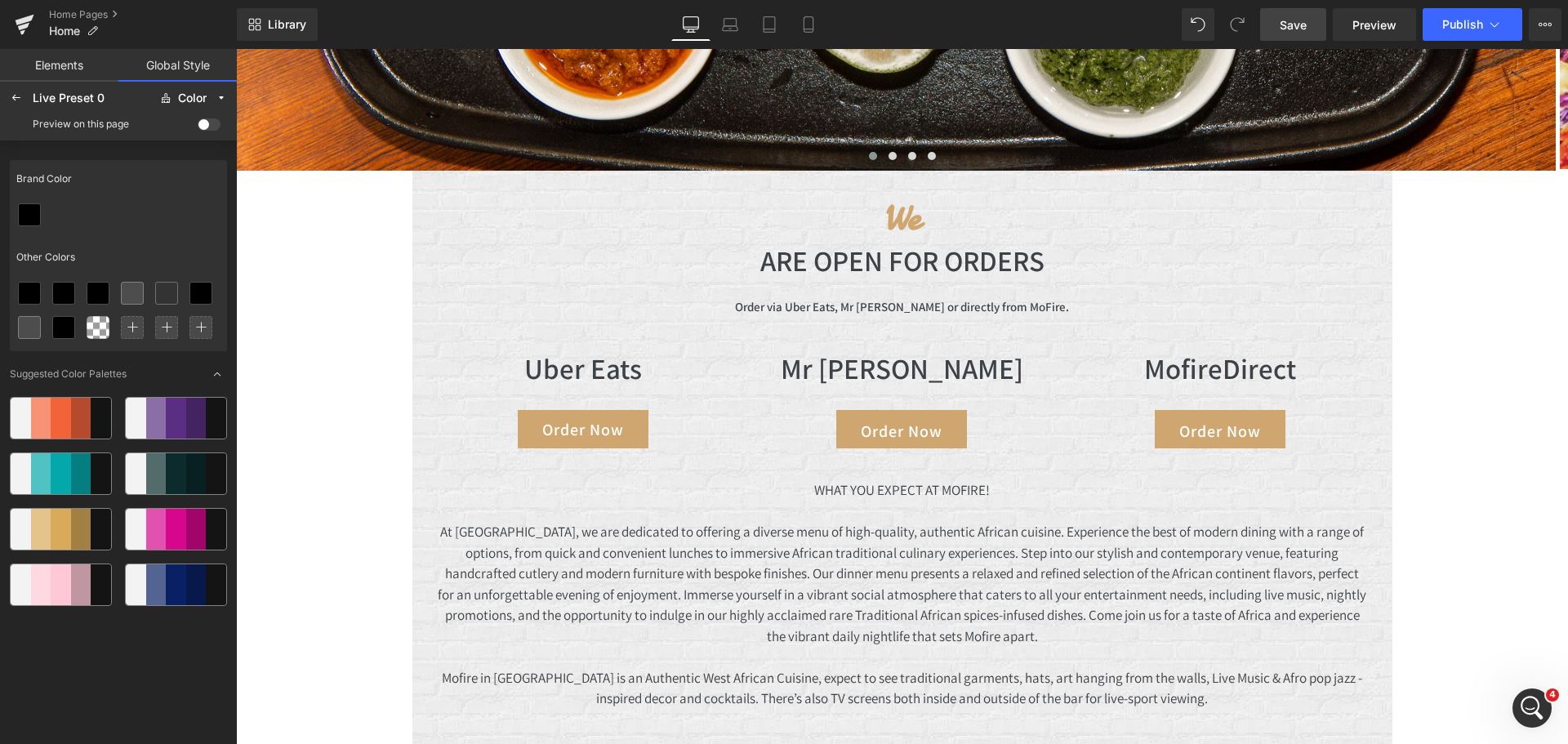
click at [341, 267] on div "Image Image Image Image ‹ › Carousel We Heading ARE OPEN FOR ORDERS Heading Ord…" at bounding box center [901, 451] width 1331 height 2094
click at [271, 373] on div "Image Image Image Image ‹ › Carousel We Heading ARE OPEN FOR ORDERS Heading Ord…" at bounding box center [901, 451] width 1331 height 2094
click at [64, 75] on link "Elements" at bounding box center [59, 65] width 119 height 33
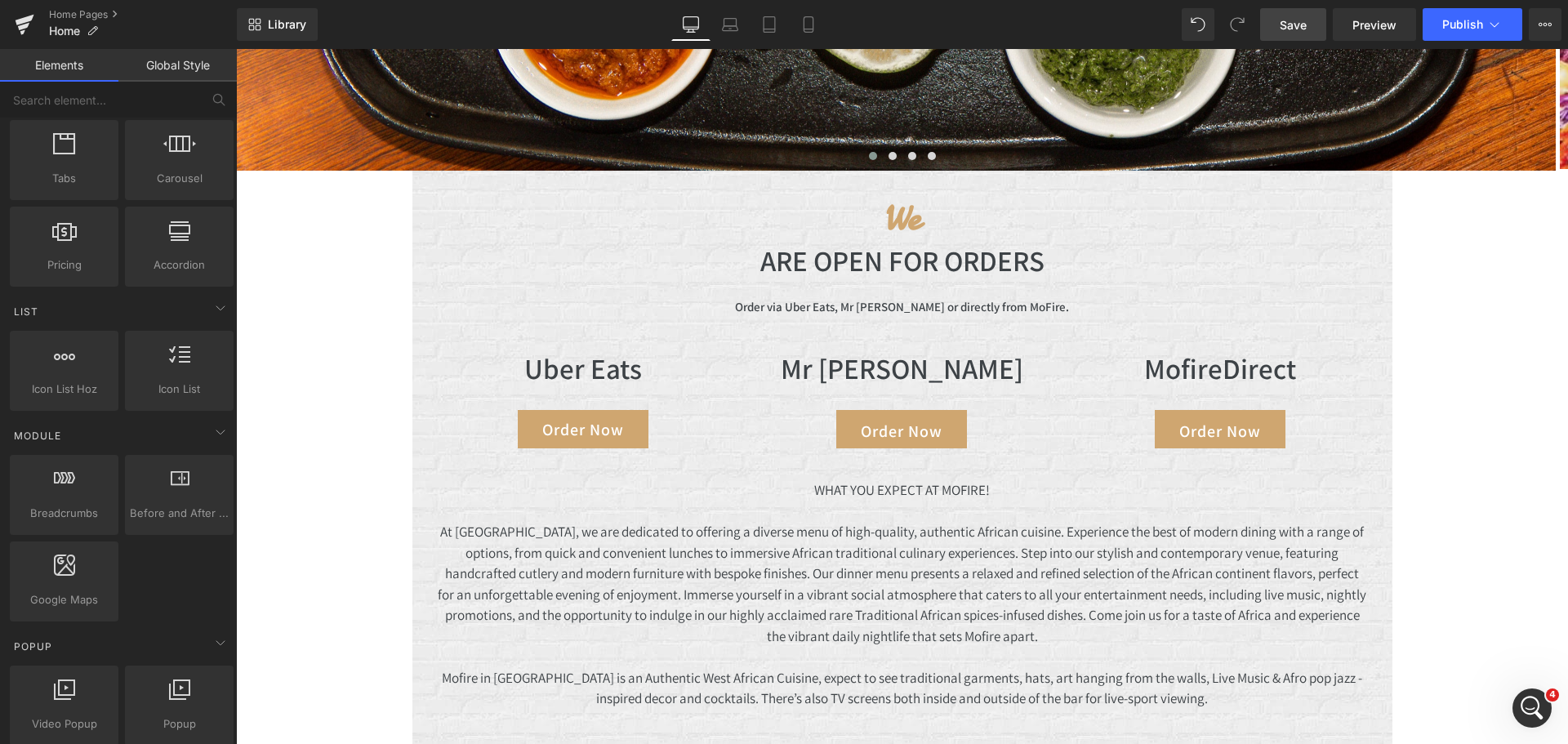
scroll to position [550, 0]
click at [345, 557] on div "Image Image Image Image ‹ › Carousel We Heading ARE OPEN FOR ORDERS Heading Ord…" at bounding box center [901, 451] width 1331 height 2094
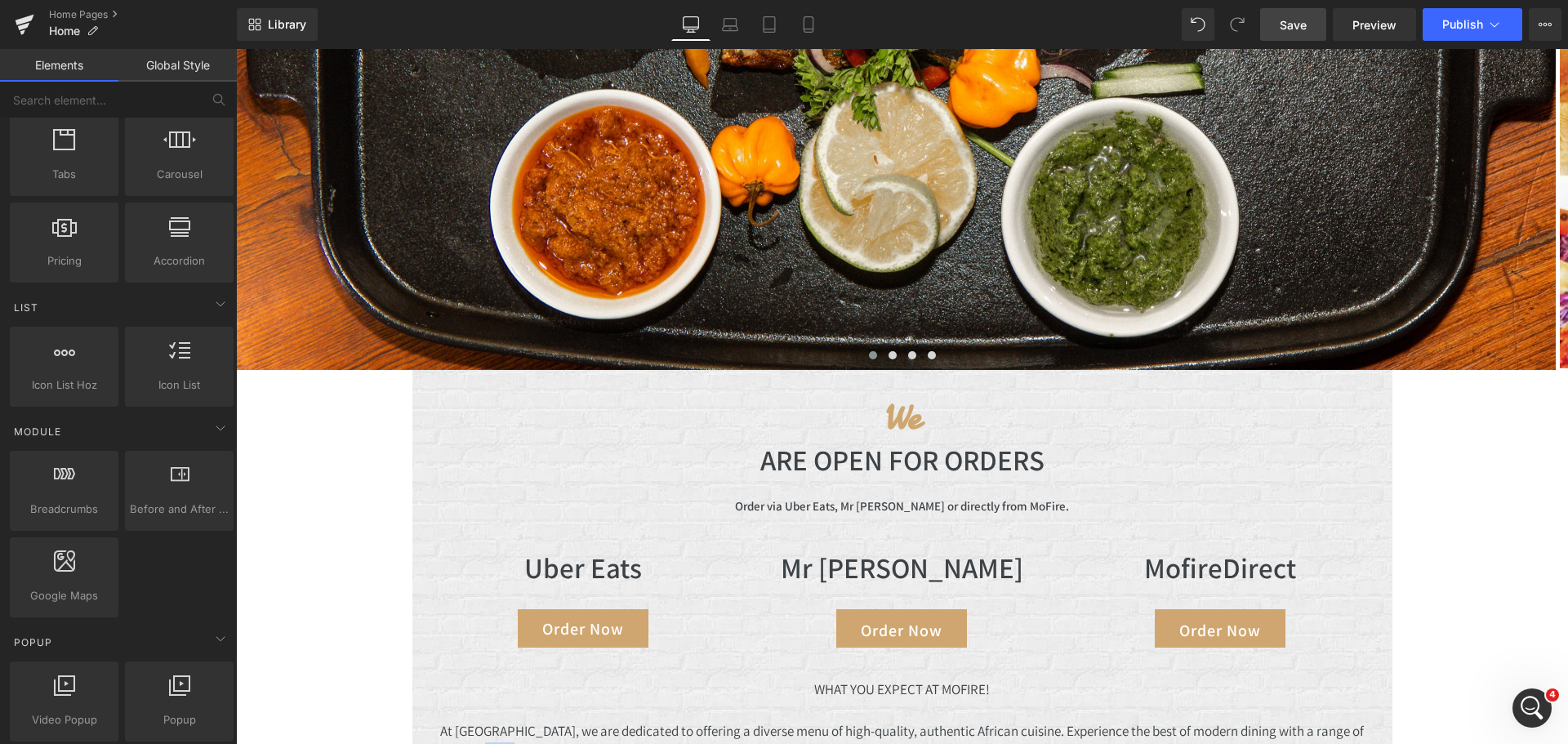
scroll to position [507, 0]
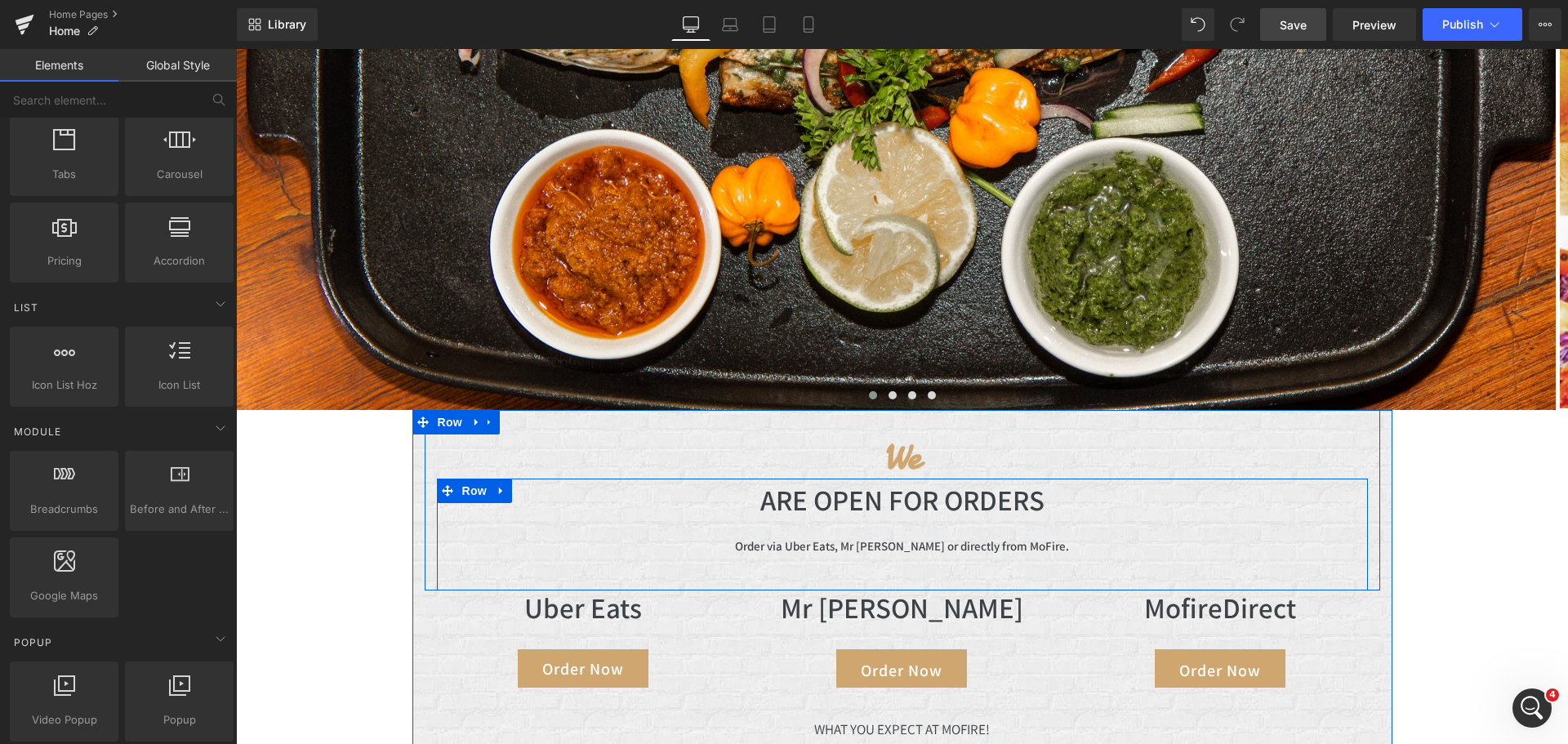
click at [465, 480] on span "Row" at bounding box center [474, 490] width 33 height 24
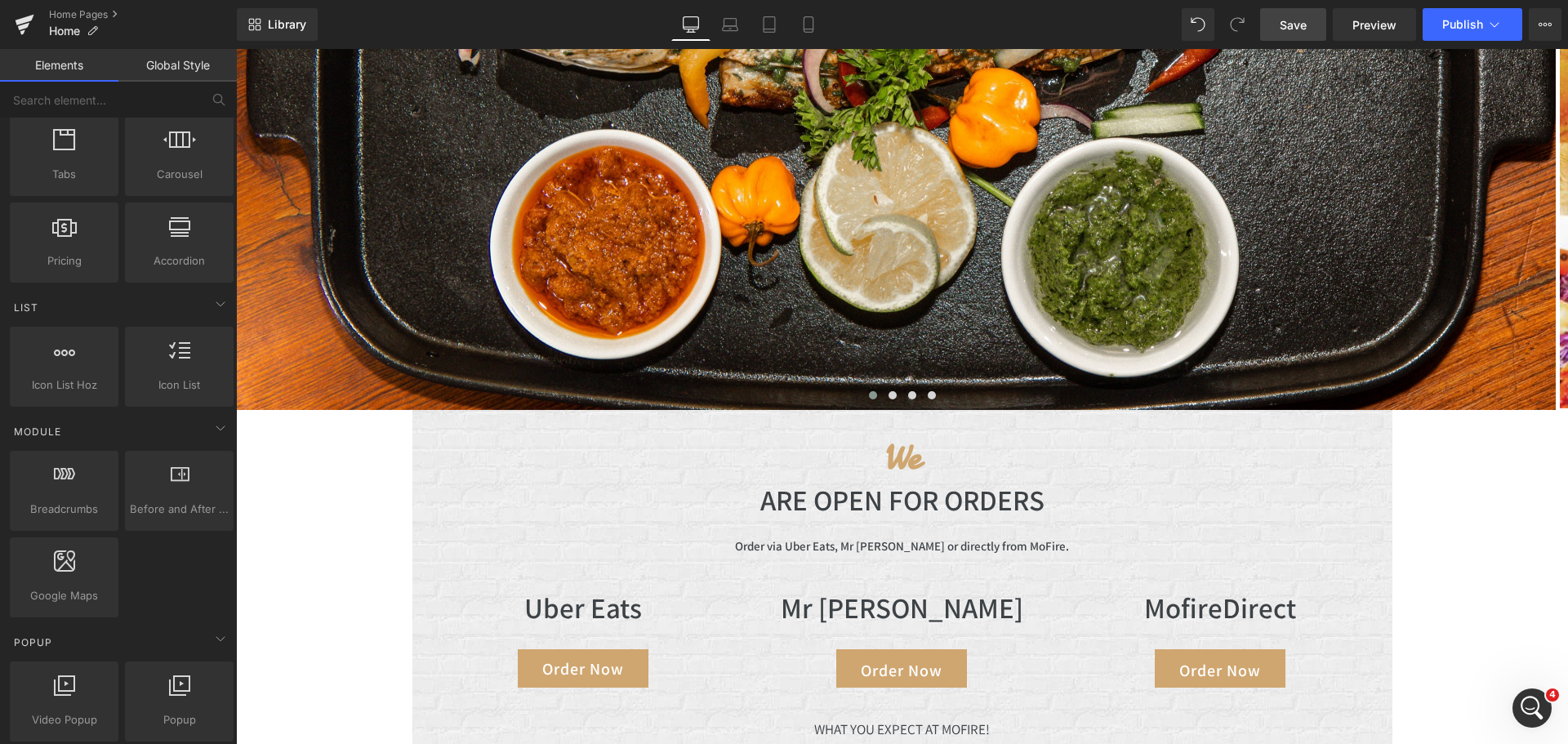
click at [393, 442] on div "Image Image Image Image ‹ › Carousel We Heading ARE OPEN FOR ORDERS Heading Ord…" at bounding box center [901, 690] width 1331 height 2094
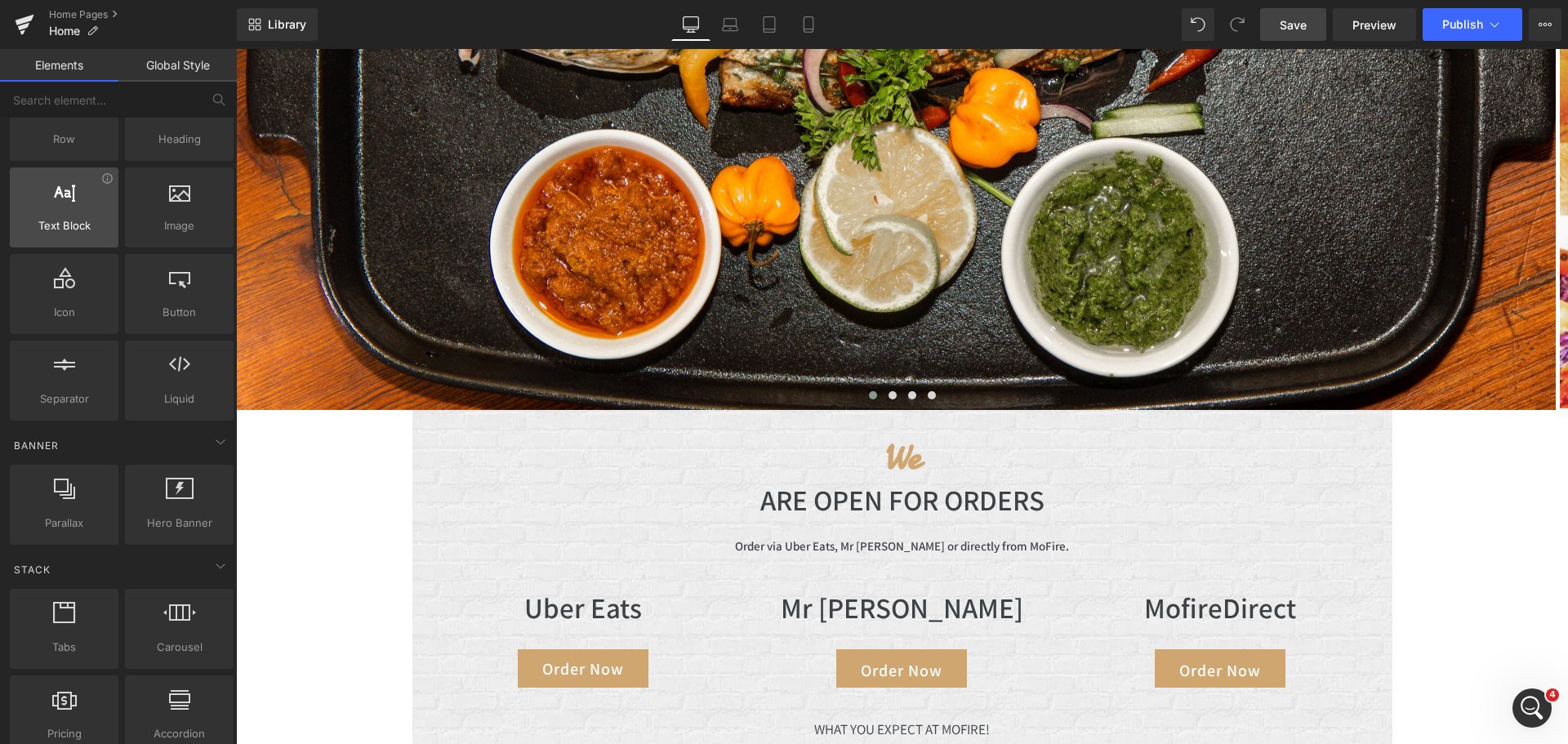
scroll to position [38, 0]
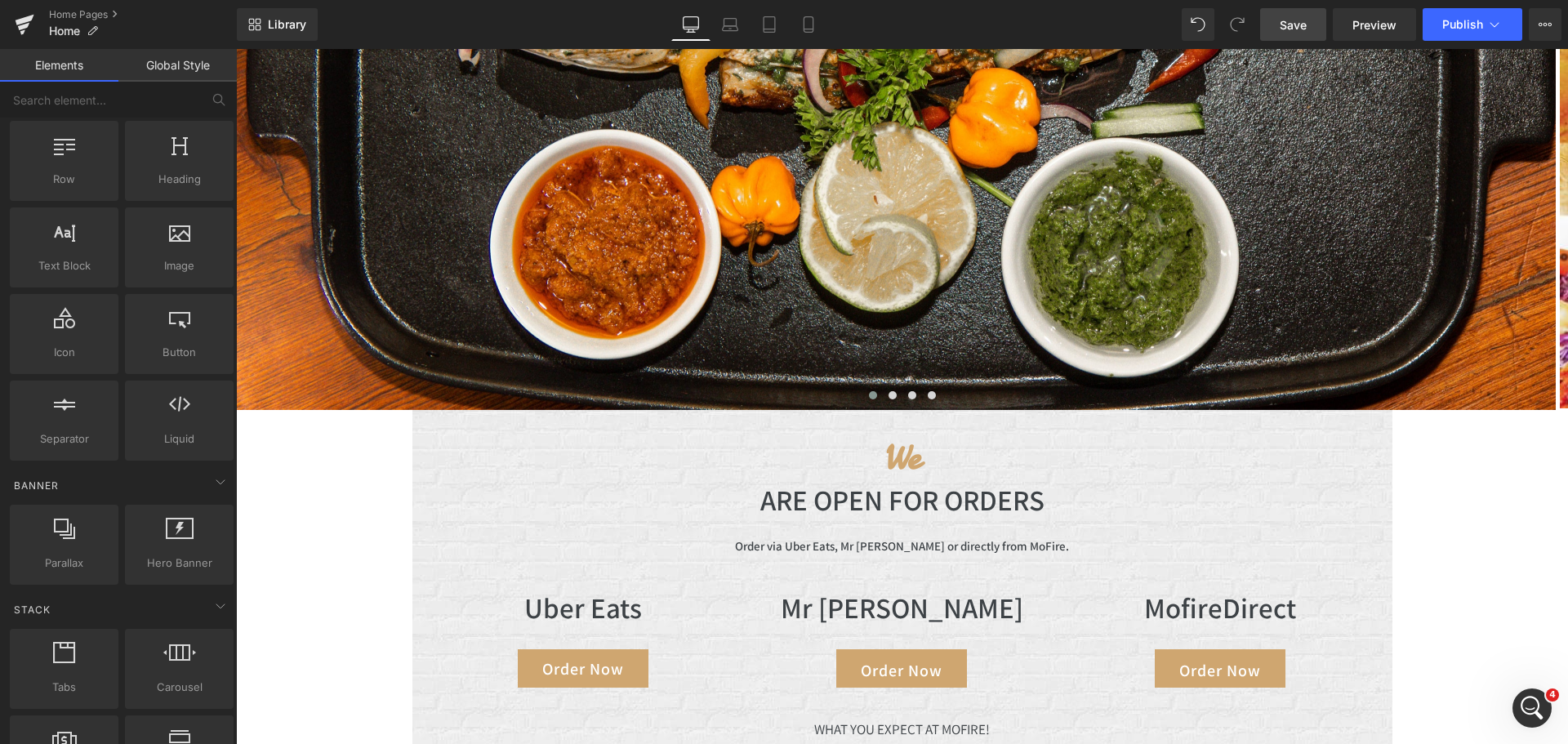
click at [281, 465] on div "Image Image Image Image ‹ › Carousel We Heading ARE OPEN FOR ORDERS Heading Ord…" at bounding box center [901, 690] width 1331 height 2094
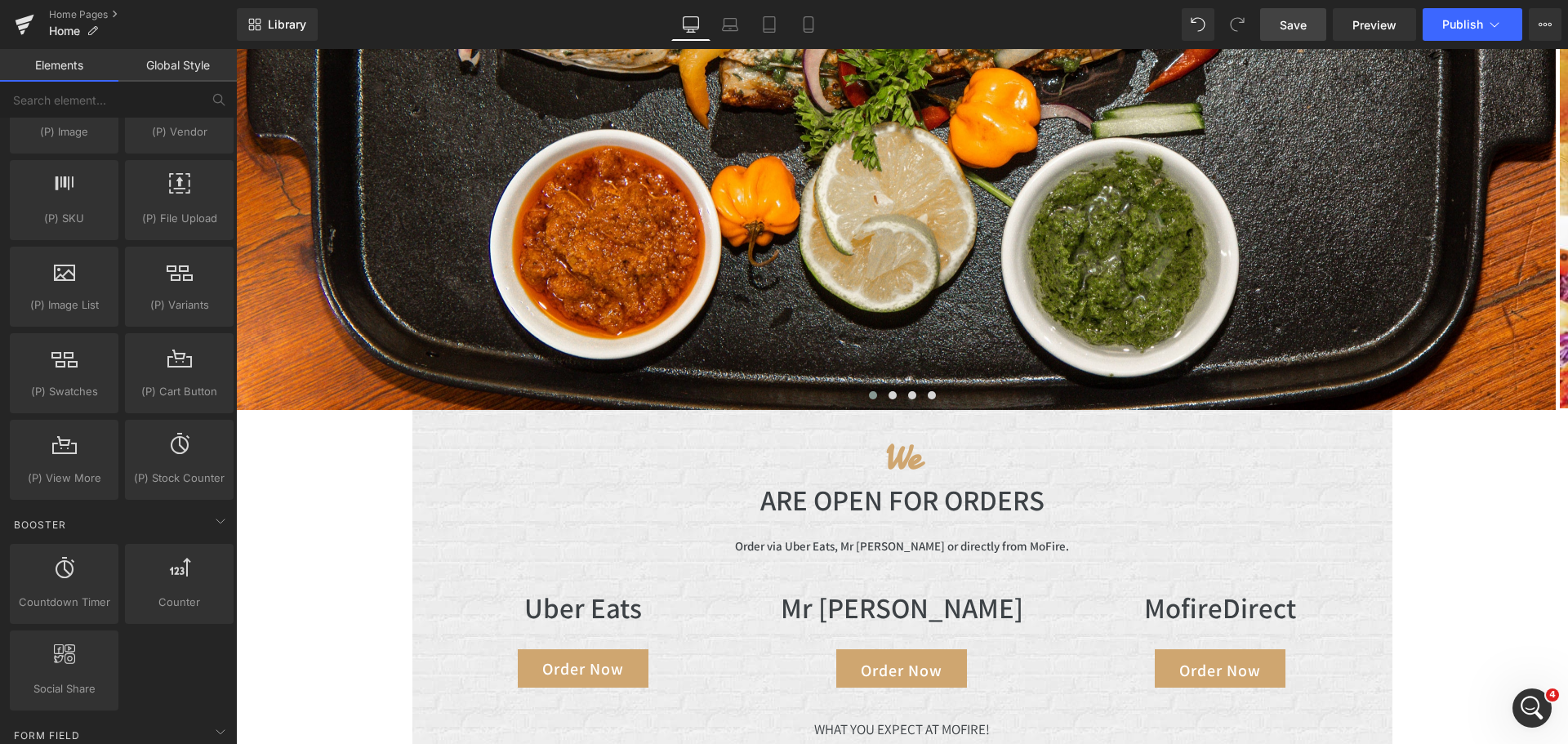
scroll to position [1820, 0]
click at [332, 524] on div "Image Image Image Image ‹ › Carousel We Heading ARE OPEN FOR ORDERS Heading Ord…" at bounding box center [901, 690] width 1331 height 2094
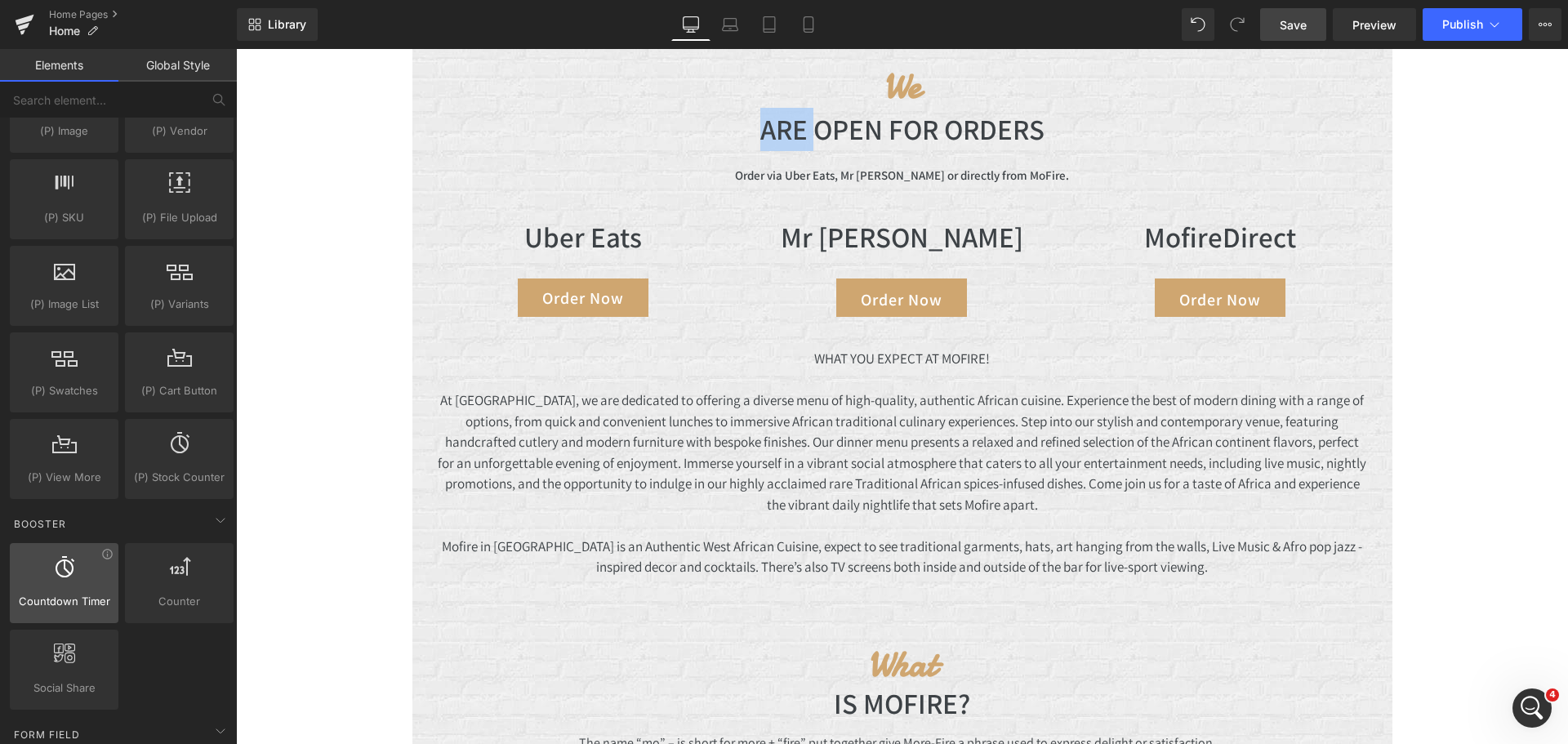
scroll to position [906, 0]
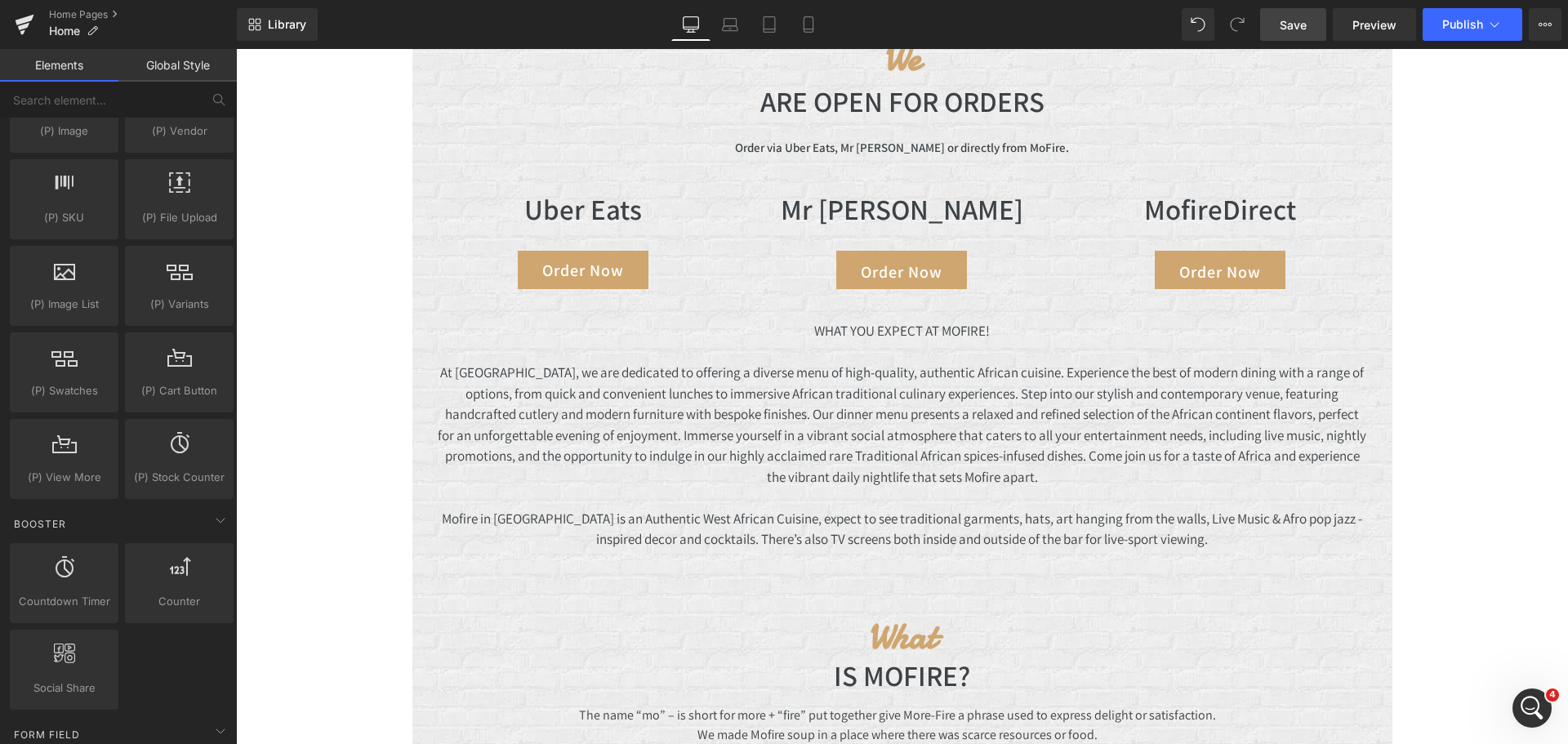
click at [270, 507] on div "Image Image Image Image ‹ › Carousel We Heading ARE OPEN FOR ORDERS Heading Ord…" at bounding box center [901, 292] width 1331 height 2094
click at [1532, 705] on icon "Open Intercom Messenger" at bounding box center [1532, 708] width 27 height 27
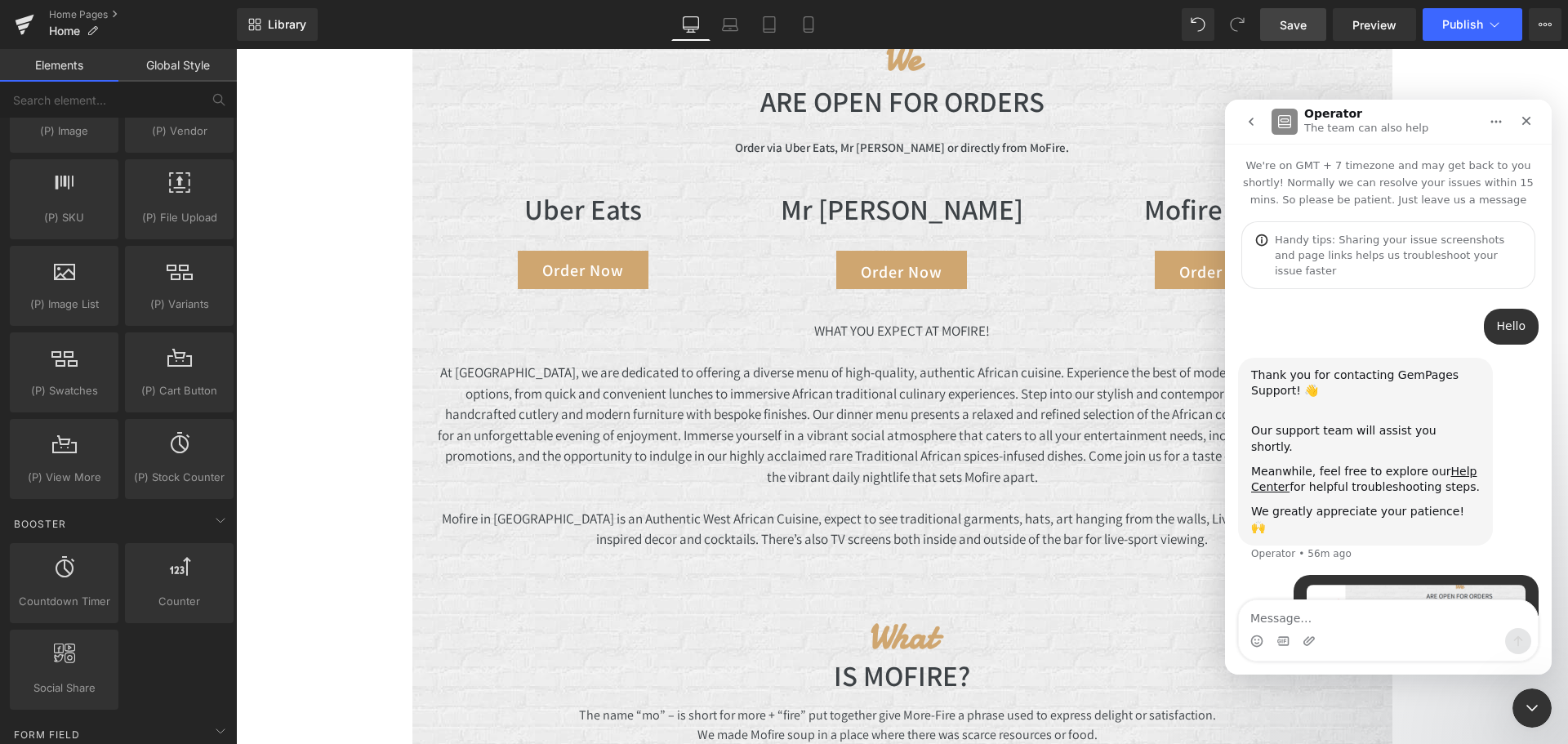
scroll to position [178, 0]
